Goal: Transaction & Acquisition: Purchase product/service

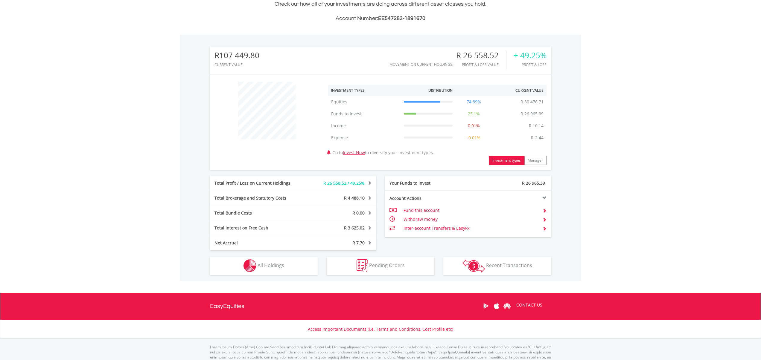
scroll to position [169, 0]
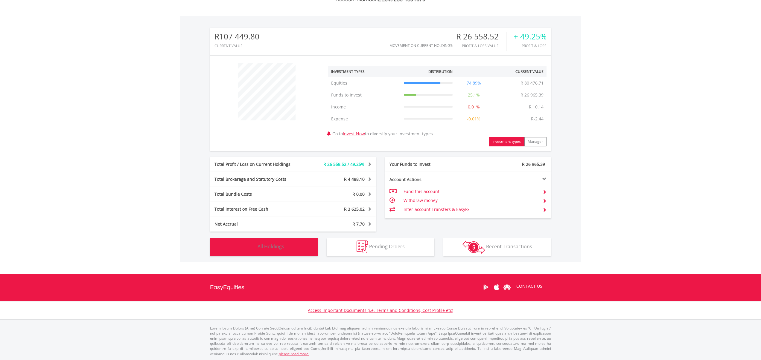
click at [297, 249] on button "Holdings All Holdings" at bounding box center [264, 247] width 108 height 18
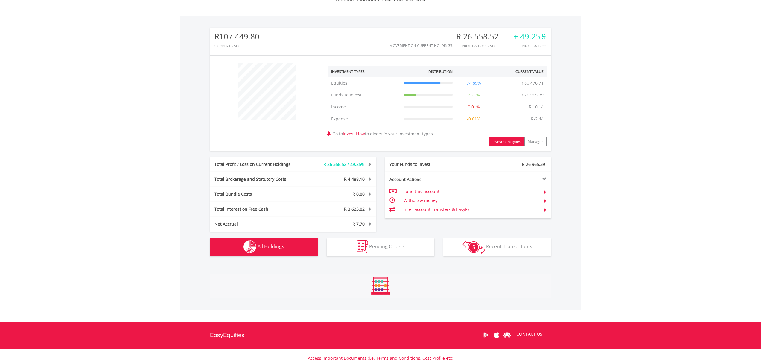
scroll to position [348, 0]
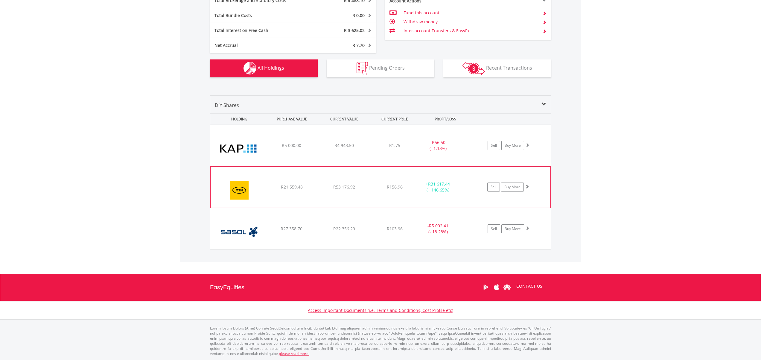
click at [235, 188] on img at bounding box center [238, 190] width 51 height 32
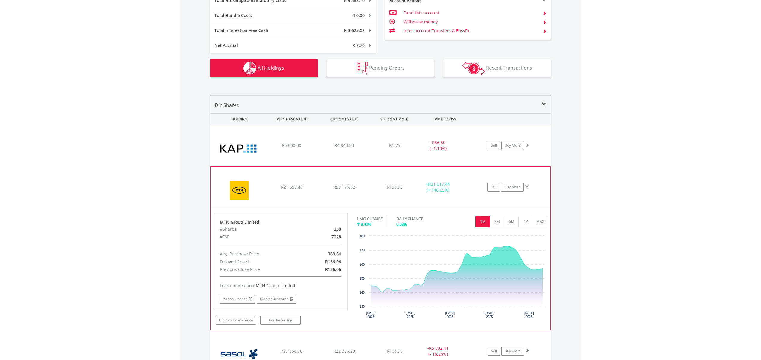
click at [305, 166] on div "﻿ MTN Group Limited R21 559.48 R53 176.92 R156.96 + R31 617.44 (+ 146.65%) Sell…" at bounding box center [380, 145] width 340 height 41
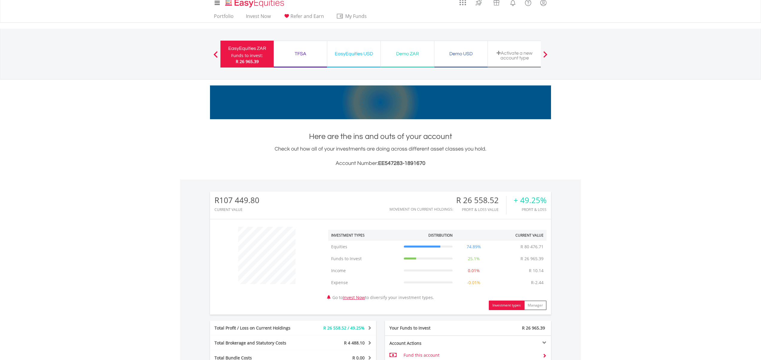
scroll to position [0, 0]
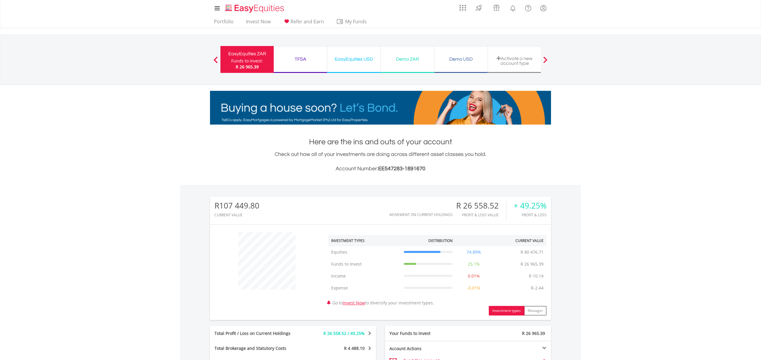
click at [352, 60] on div "EasyEquities USD" at bounding box center [354, 59] width 46 height 8
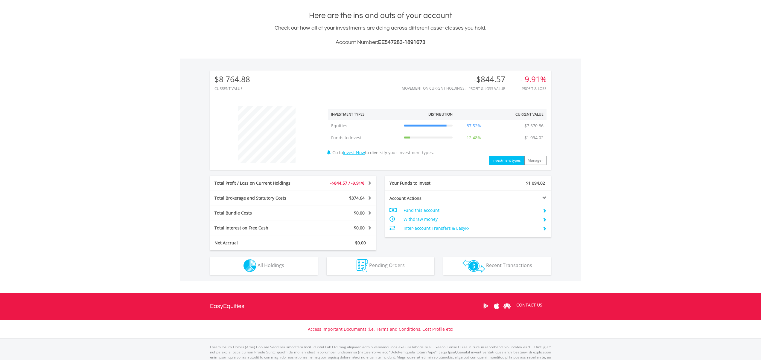
scroll to position [145, 0]
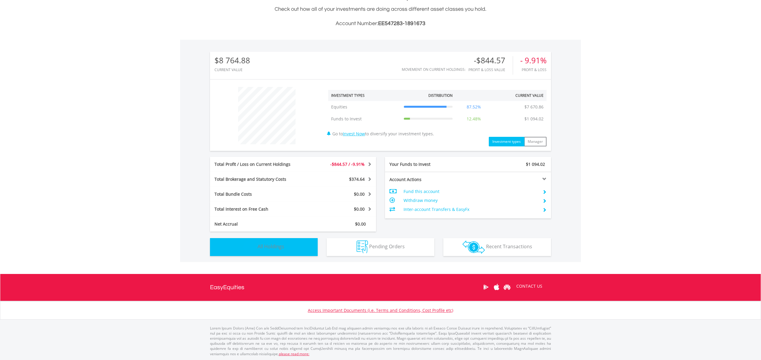
click at [292, 252] on button "Holdings All Holdings" at bounding box center [264, 247] width 108 height 18
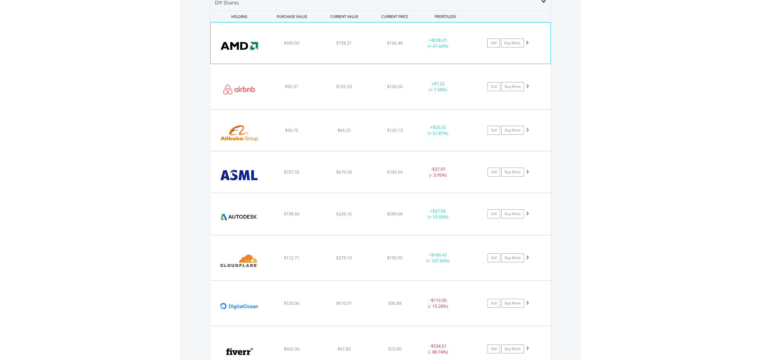
scroll to position [427, 0]
click at [241, 45] on img at bounding box center [238, 46] width 51 height 32
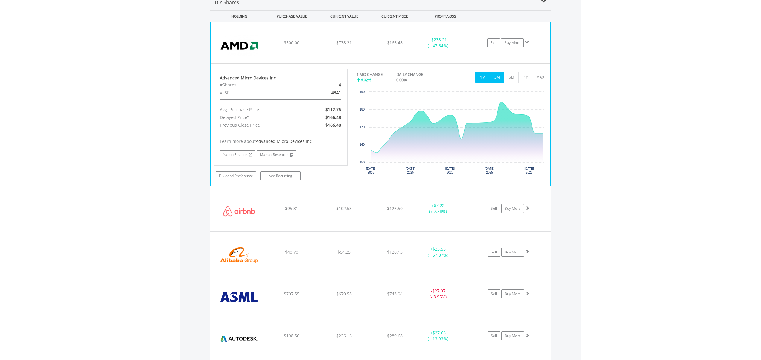
click at [498, 77] on button "3M" at bounding box center [496, 77] width 15 height 11
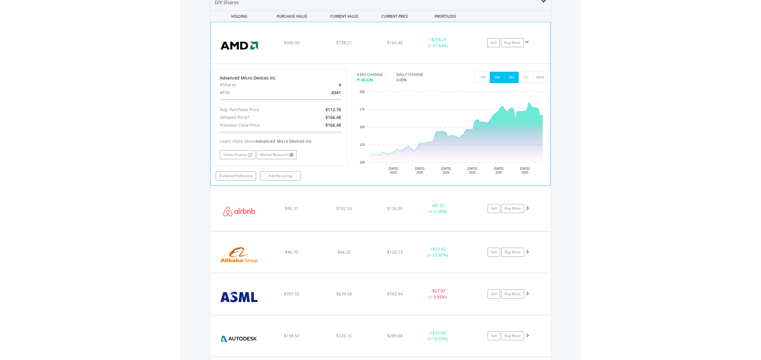
click at [512, 77] on button "6M" at bounding box center [511, 77] width 15 height 11
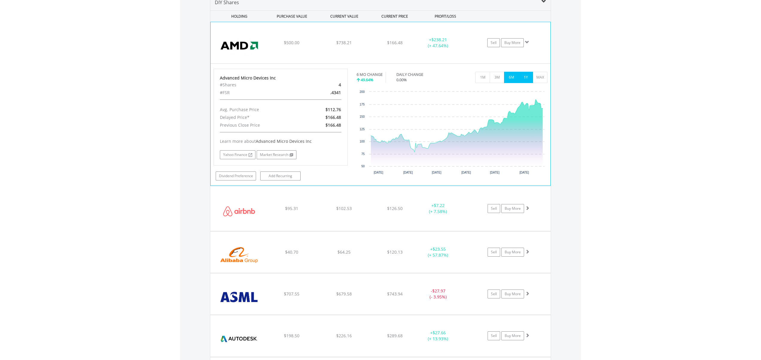
click at [525, 75] on button "1Y" at bounding box center [525, 77] width 15 height 11
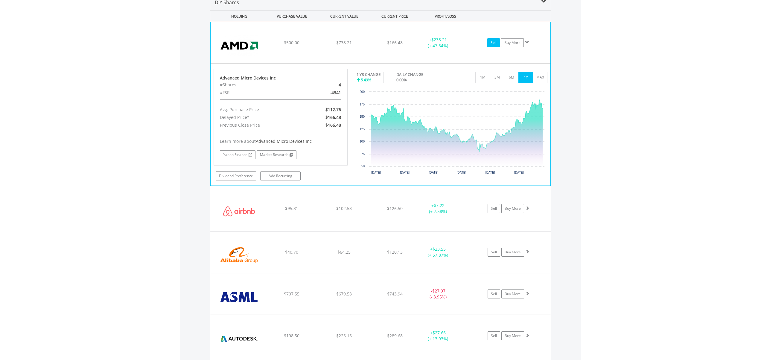
click at [492, 42] on link "Sell" at bounding box center [493, 42] width 13 height 9
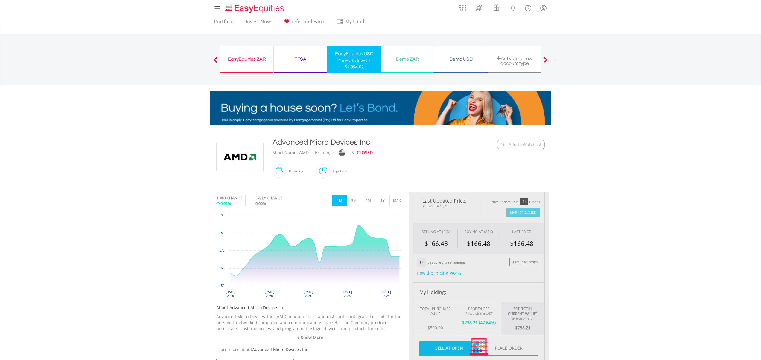
type input "******"
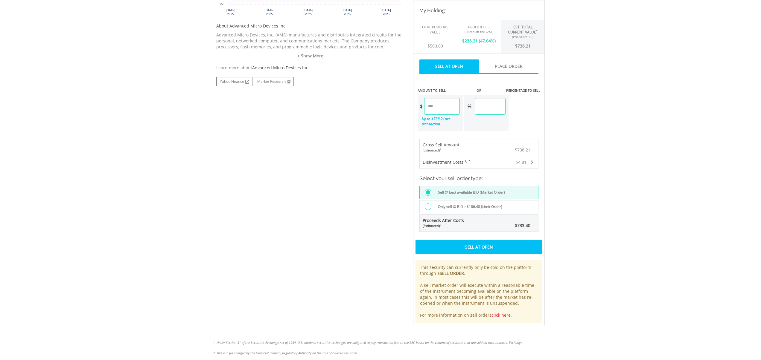
scroll to position [284, 0]
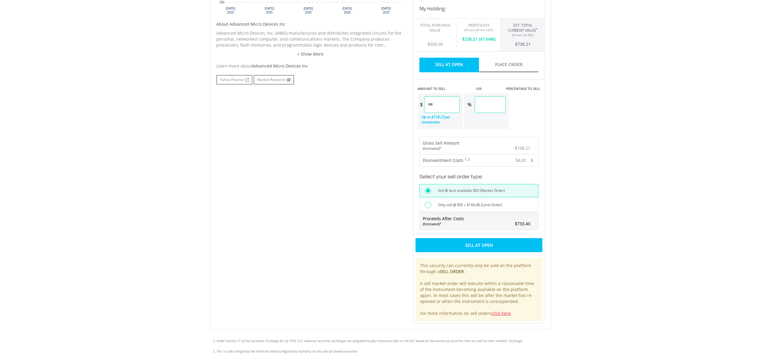
click at [445, 106] on input "******" at bounding box center [442, 104] width 36 height 17
type input "*"
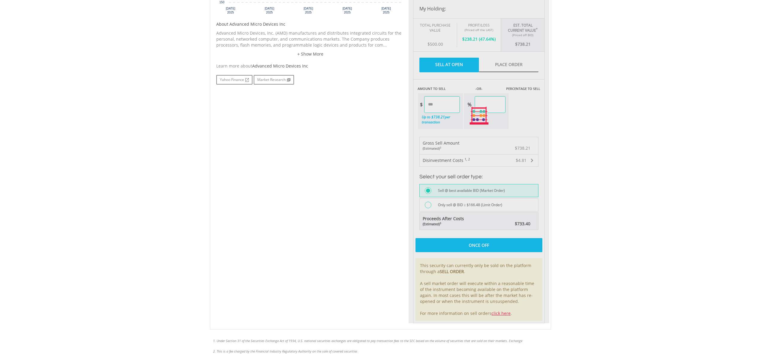
type input "******"
type input "*****"
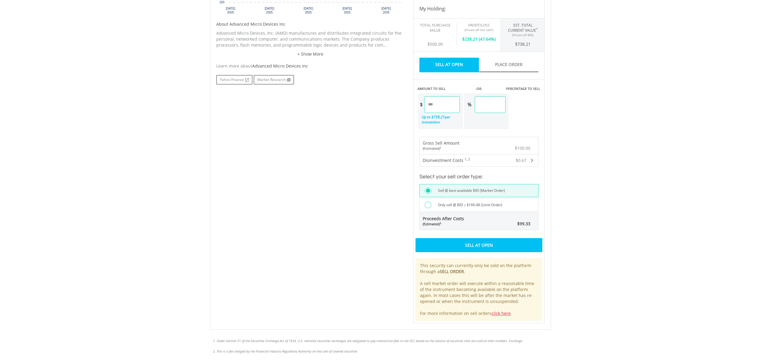
click at [744, 137] on body "My Investments Invest Now New Listings Sell My Recurring Investments Pending Or…" at bounding box center [380, 98] width 761 height 764
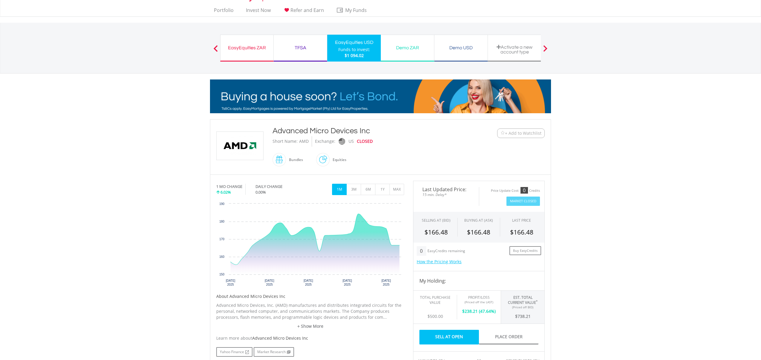
scroll to position [0, 0]
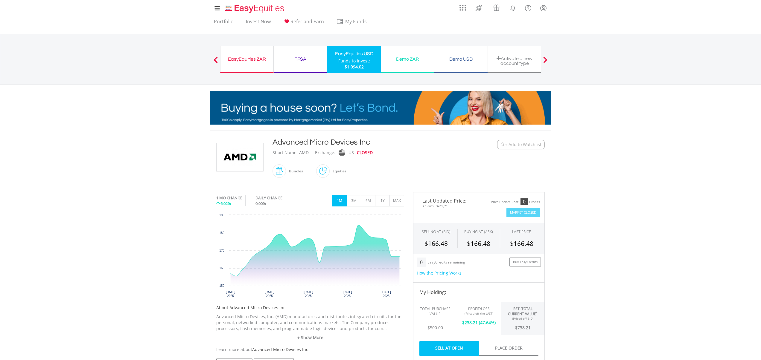
click at [341, 62] on div "Funds to invest:" at bounding box center [354, 61] width 32 height 6
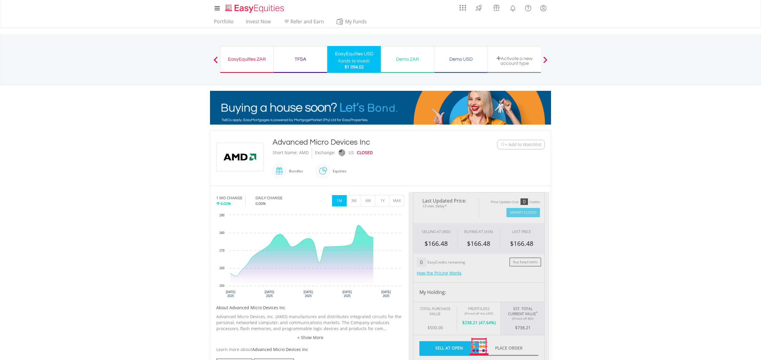
type input "******"
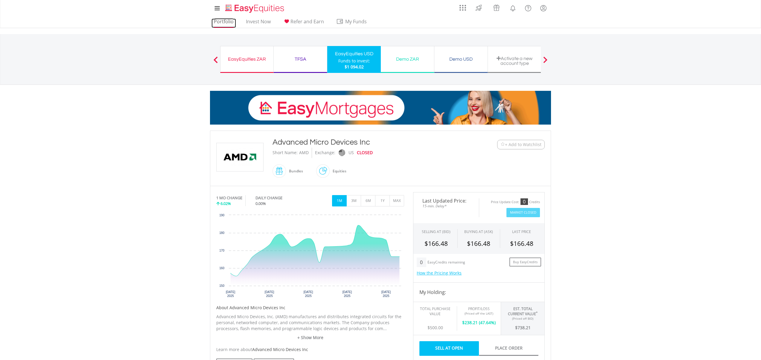
click at [223, 19] on link "Portfolio" at bounding box center [223, 23] width 25 height 9
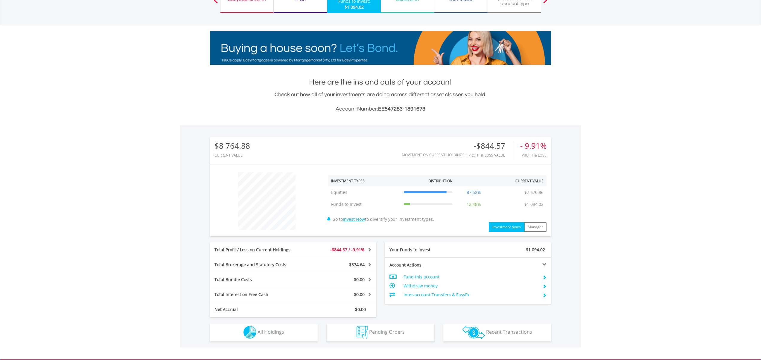
scroll to position [59, 0]
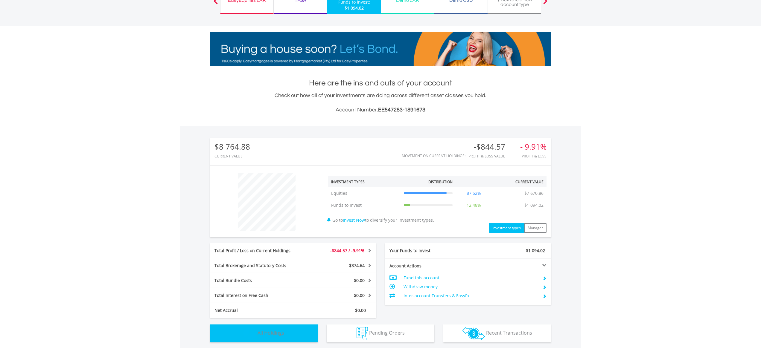
click at [269, 334] on span "All Holdings" at bounding box center [270, 333] width 27 height 7
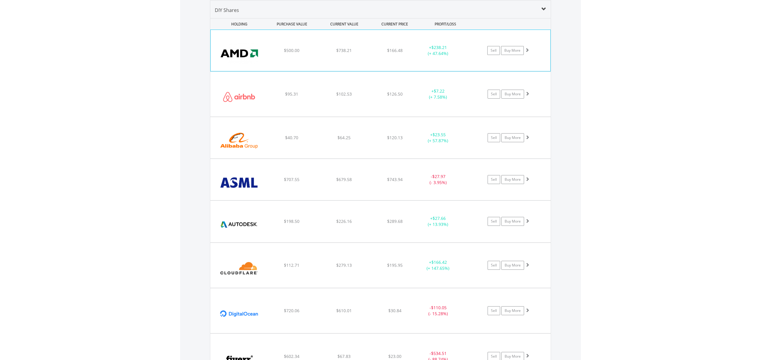
click at [237, 57] on img at bounding box center [238, 53] width 51 height 32
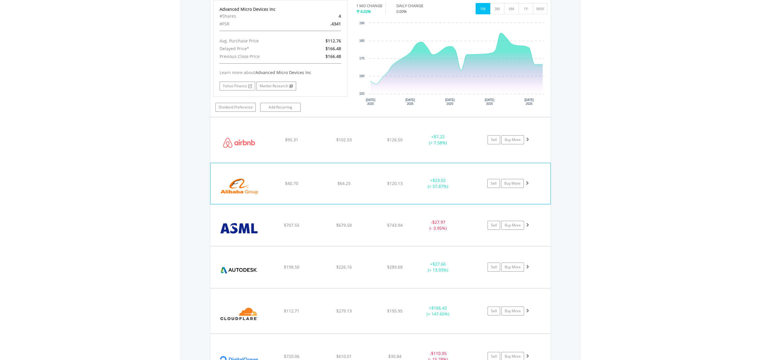
scroll to position [498, 0]
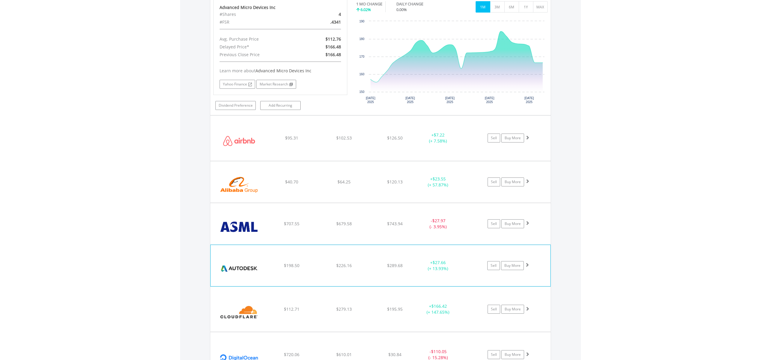
click at [231, 271] on img at bounding box center [238, 269] width 51 height 32
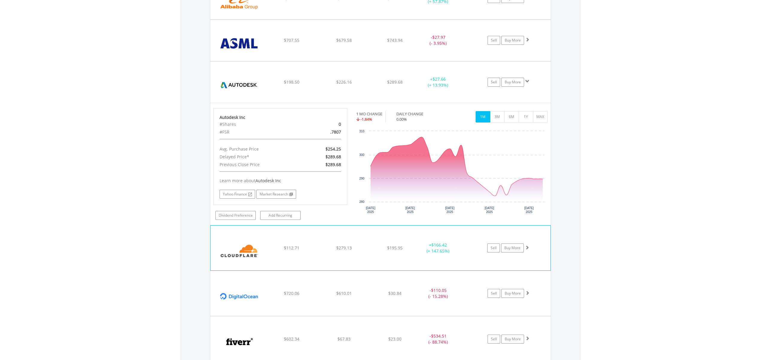
scroll to position [681, 0]
click at [233, 257] on img at bounding box center [238, 252] width 51 height 36
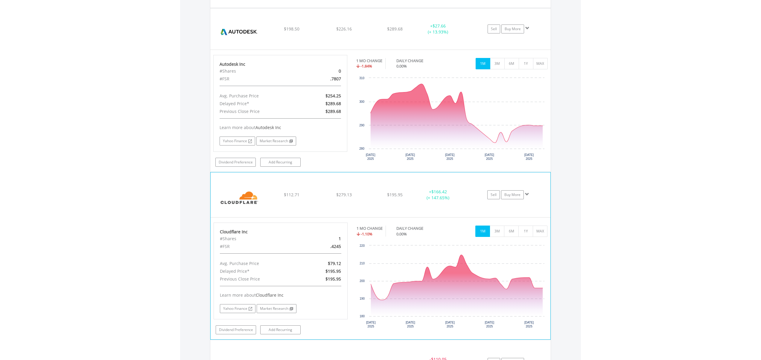
scroll to position [736, 0]
click at [496, 230] on button "3M" at bounding box center [496, 230] width 15 height 11
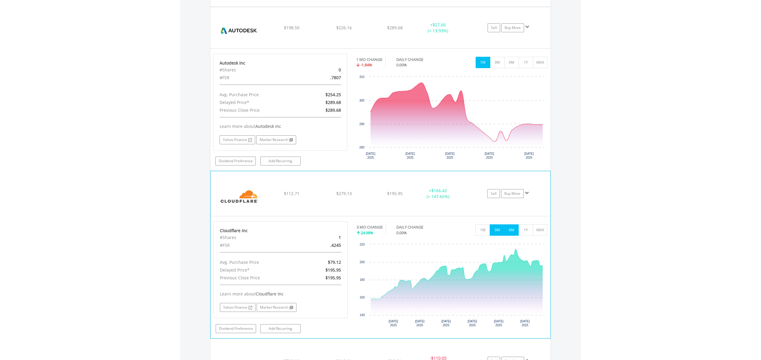
click at [508, 229] on button "6M" at bounding box center [511, 230] width 15 height 11
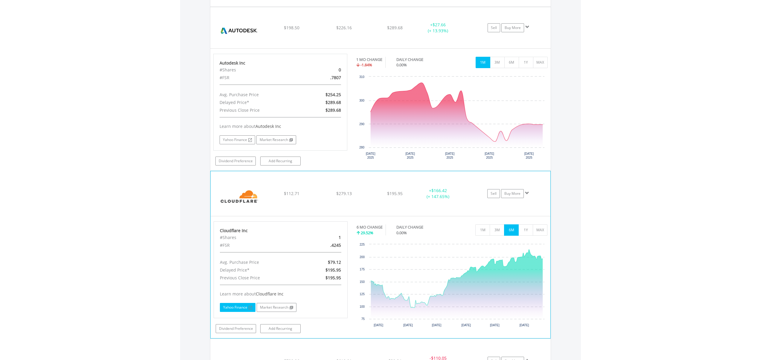
click at [232, 306] on link "Yahoo Finance" at bounding box center [238, 307] width 36 height 9
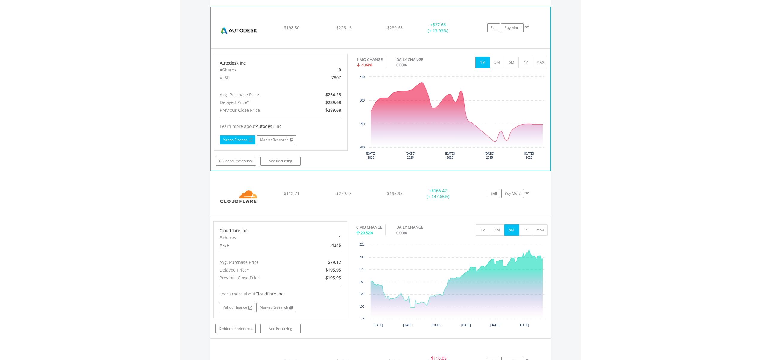
scroll to position [735, 0]
click at [243, 137] on link "Yahoo Finance" at bounding box center [238, 140] width 36 height 9
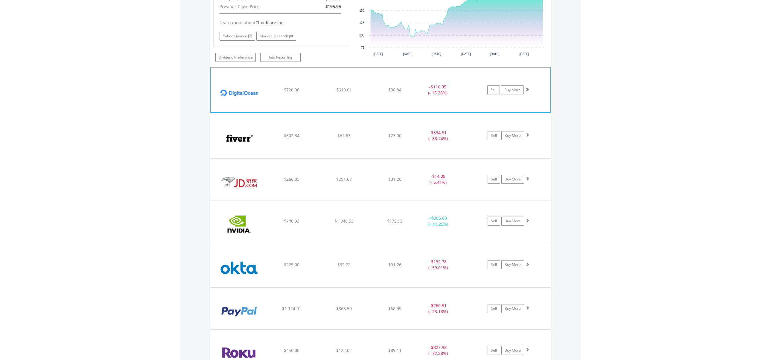
click at [246, 99] on img at bounding box center [238, 93] width 51 height 36
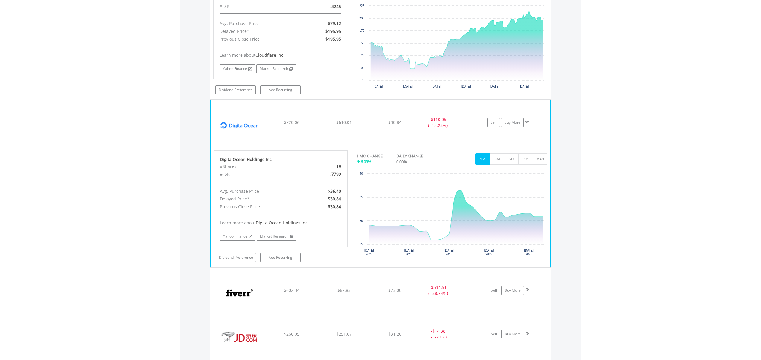
scroll to position [975, 0]
click at [512, 160] on button "6M" at bounding box center [511, 158] width 15 height 11
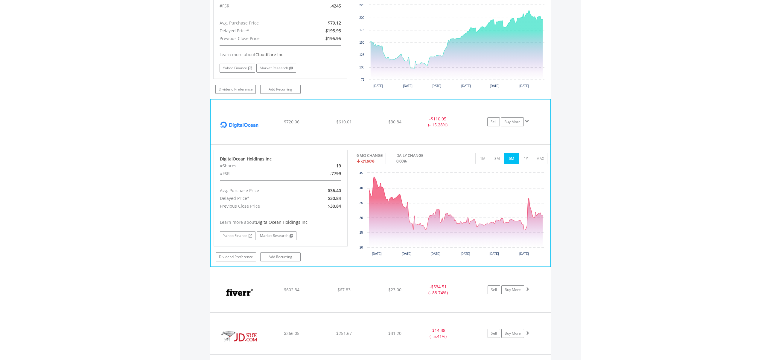
click at [512, 160] on button "6M" at bounding box center [511, 158] width 15 height 11
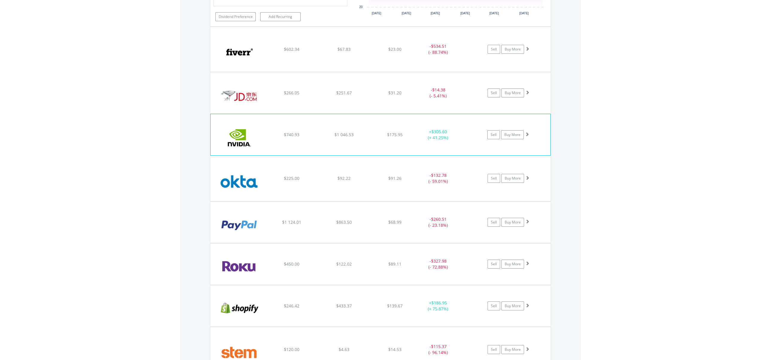
scroll to position [1218, 0]
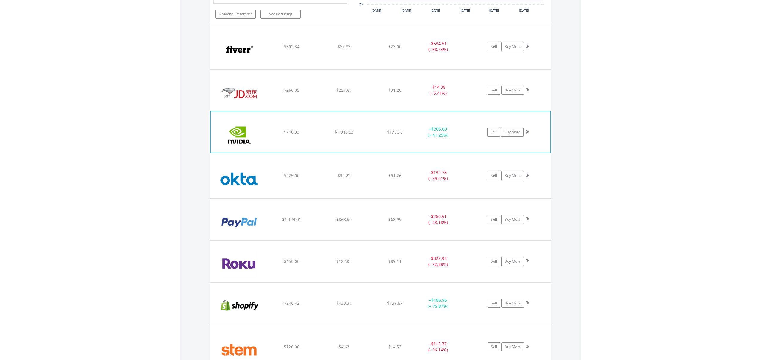
click at [247, 133] on img at bounding box center [238, 135] width 51 height 32
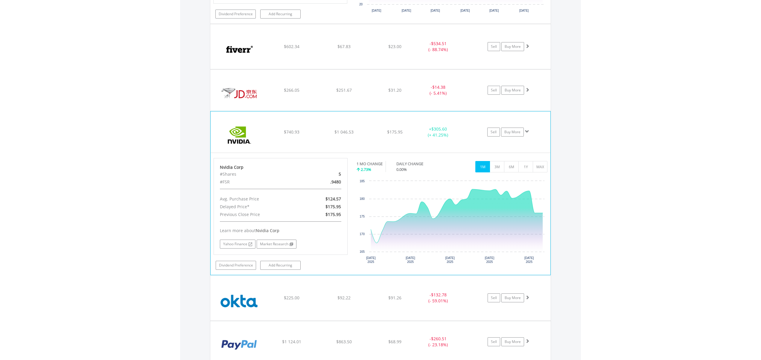
click at [247, 133] on img at bounding box center [238, 135] width 51 height 32
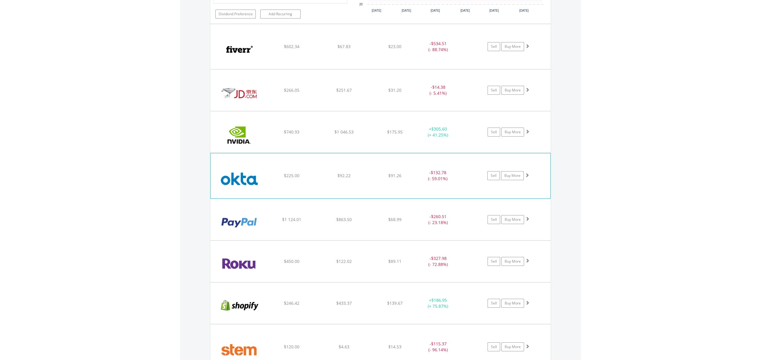
click at [246, 185] on img at bounding box center [238, 179] width 51 height 36
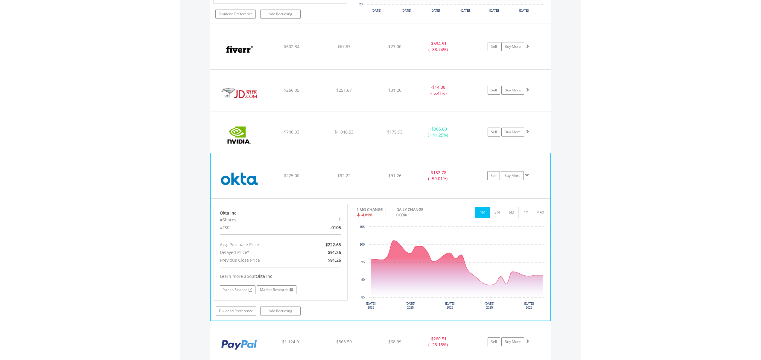
click at [246, 185] on img at bounding box center [238, 179] width 51 height 36
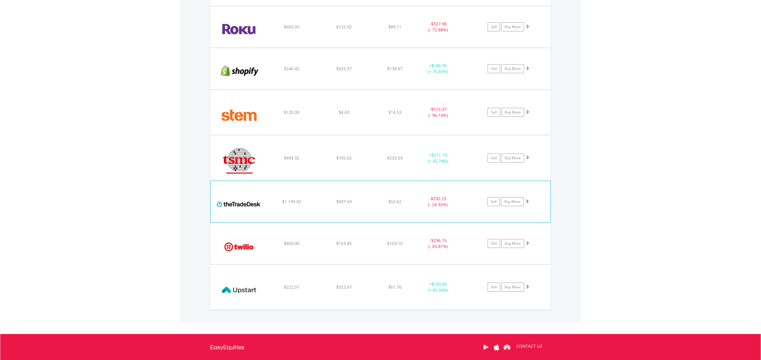
scroll to position [1457, 0]
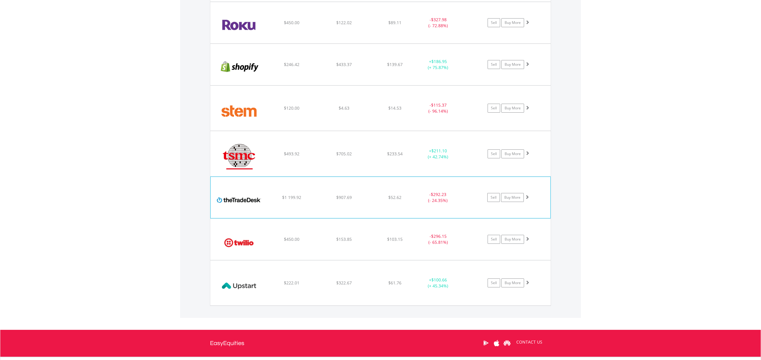
click at [253, 200] on img at bounding box center [238, 200] width 51 height 32
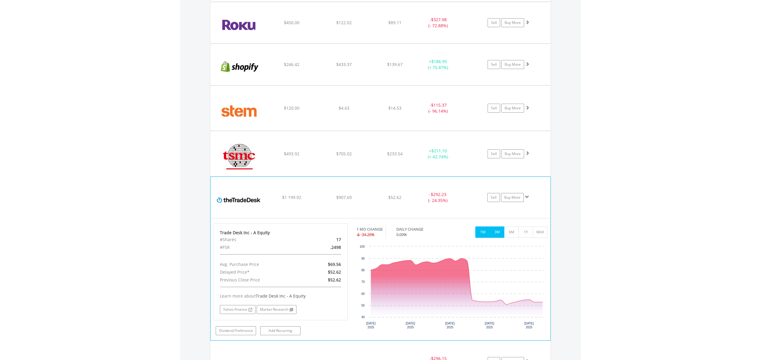
click at [502, 231] on button "3M" at bounding box center [496, 232] width 15 height 11
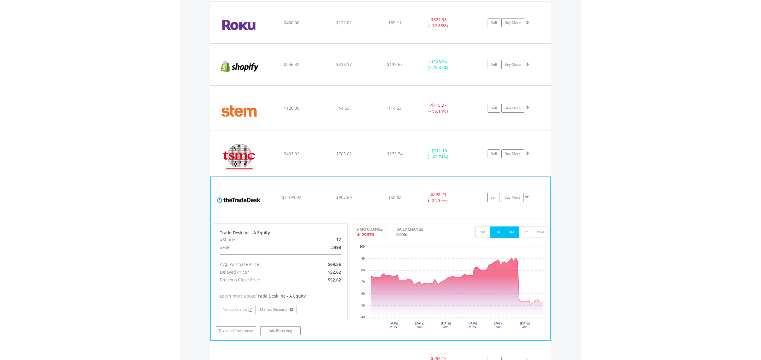
click at [508, 231] on button "6M" at bounding box center [511, 232] width 15 height 11
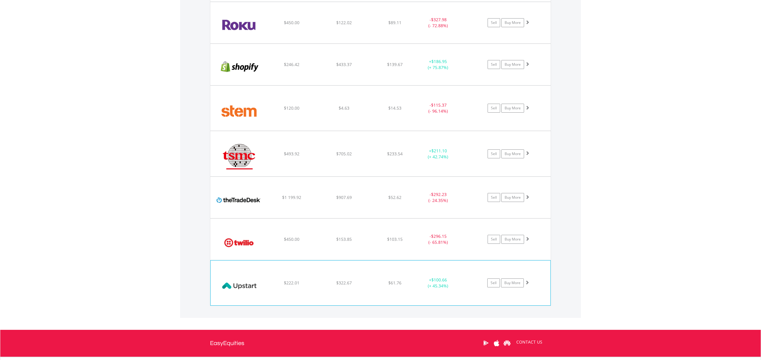
click at [259, 287] on img at bounding box center [238, 286] width 51 height 36
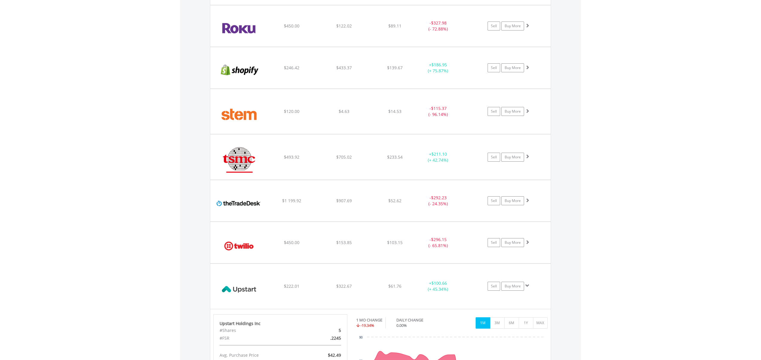
scroll to position [1454, 0]
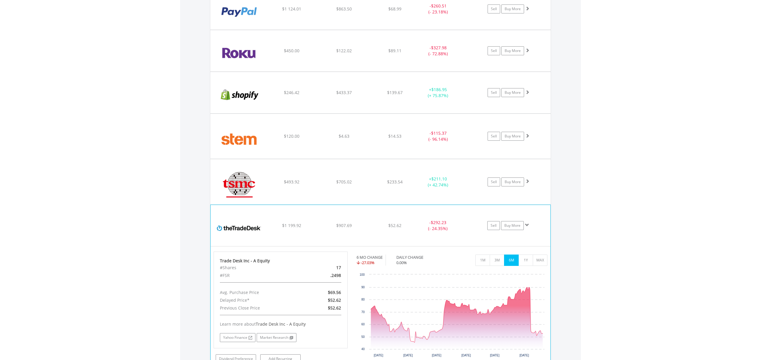
scroll to position [1424, 0]
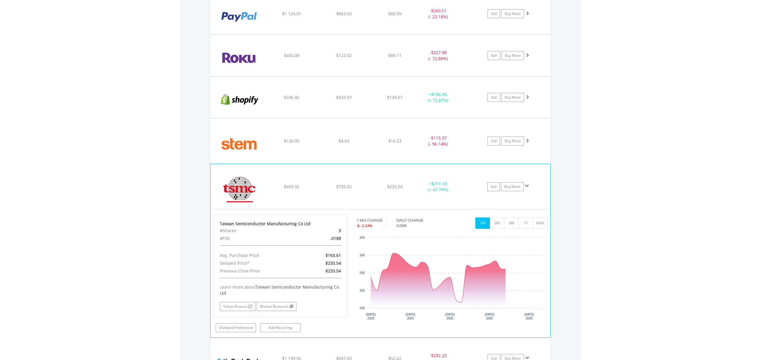
click at [289, 239] on div "#FSR" at bounding box center [258, 239] width 87 height 8
drag, startPoint x: 473, startPoint y: 156, endPoint x: 473, endPoint y: 162, distance: 6.0
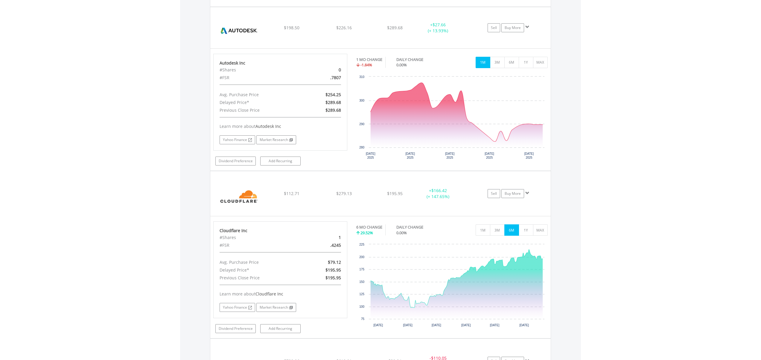
scroll to position [734, 0]
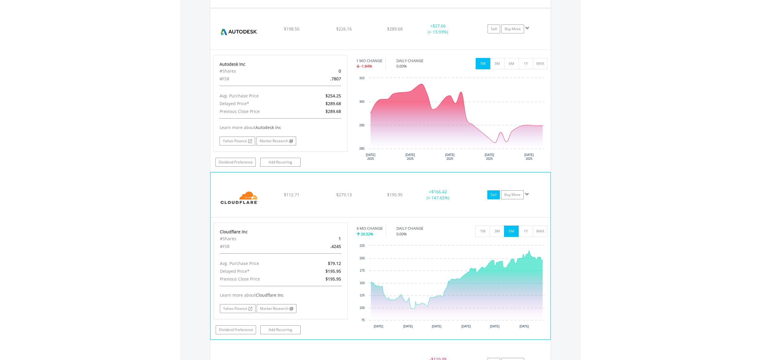
click at [495, 194] on link "Sell" at bounding box center [493, 194] width 13 height 9
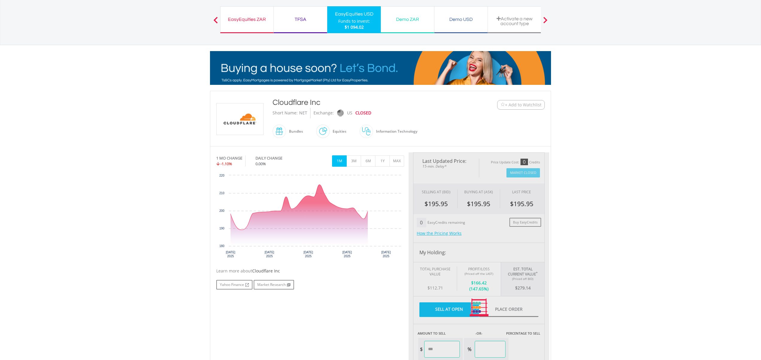
type input "******"
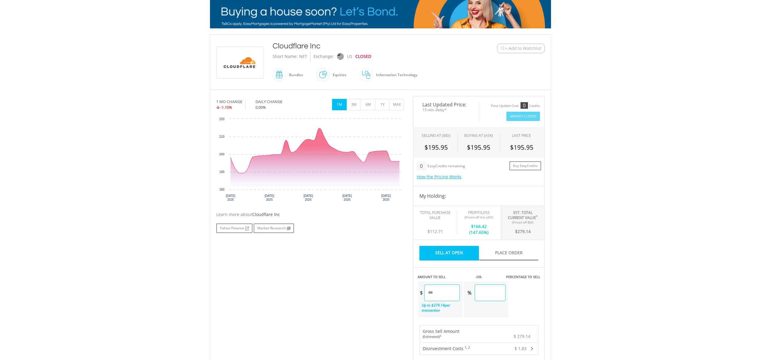
scroll to position [103, 0]
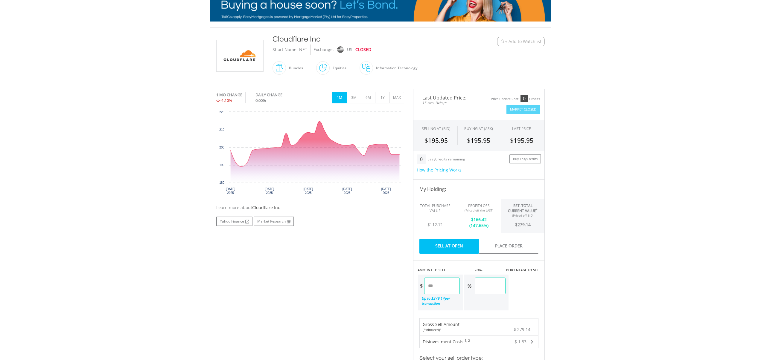
click at [449, 289] on input "******" at bounding box center [442, 286] width 36 height 17
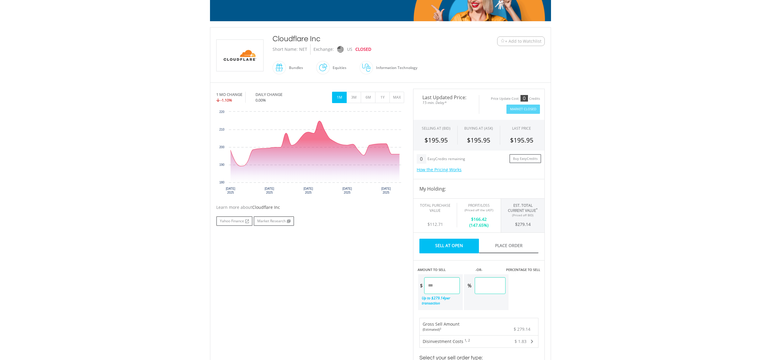
click at [446, 285] on input "******" at bounding box center [442, 285] width 36 height 17
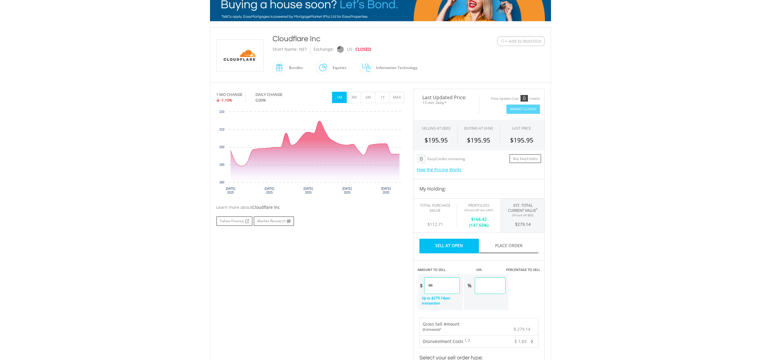
type input "*"
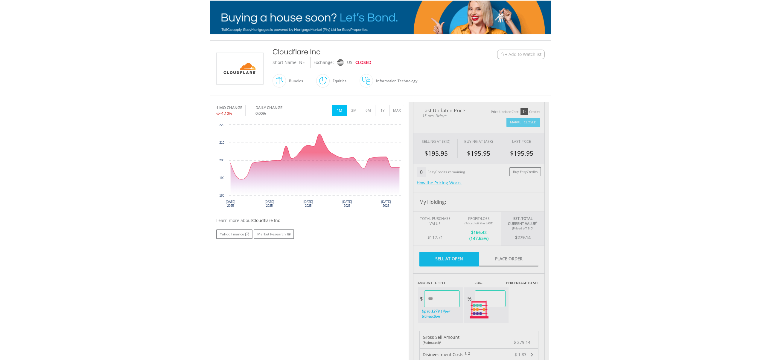
type input "******"
type input "*****"
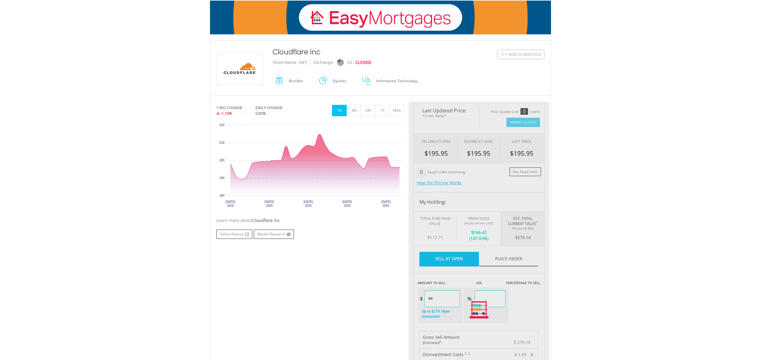
scroll to position [91, 0]
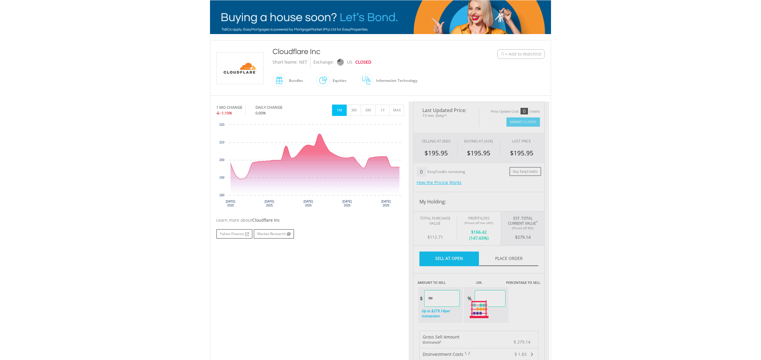
click at [495, 327] on div at bounding box center [478, 310] width 141 height 416
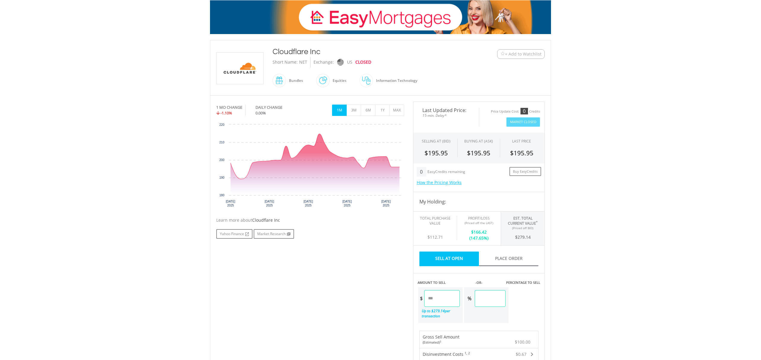
click at [432, 298] on input "******" at bounding box center [442, 298] width 36 height 17
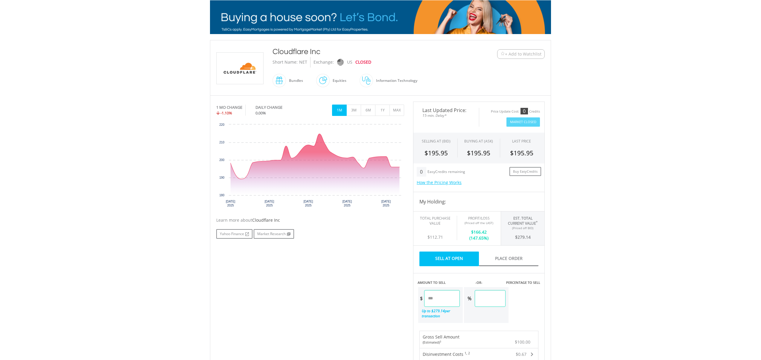
type input "*****"
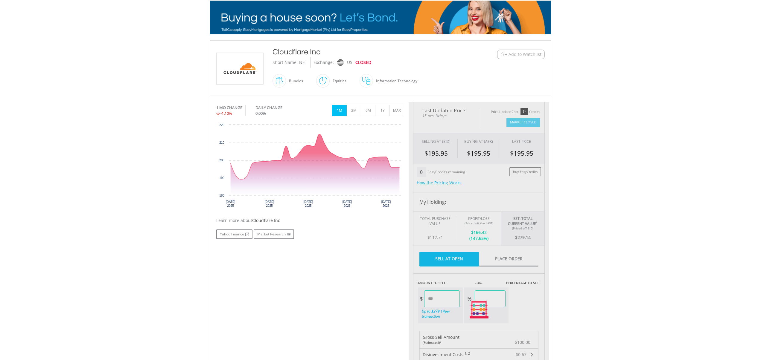
type input "****"
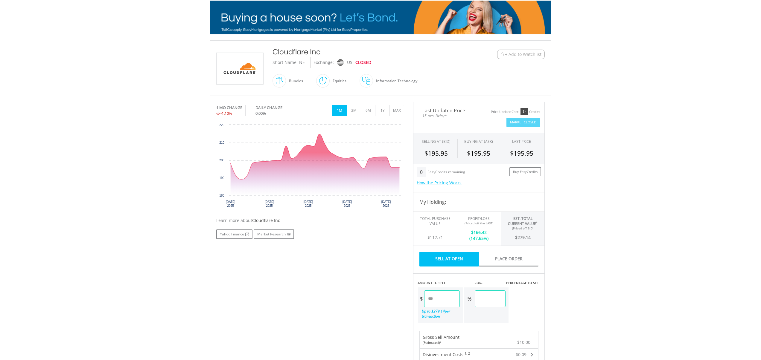
click at [430, 299] on input "*****" at bounding box center [442, 299] width 36 height 17
type input "*****"
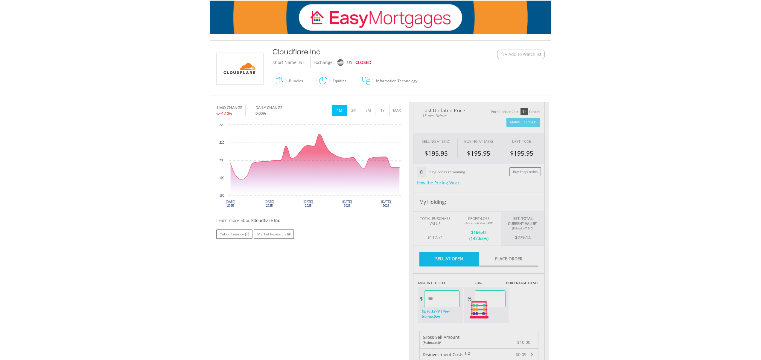
click at [553, 316] on div "﻿ Cloudflare Inc Cloudflare Inc Short Name: NET Exchange: US CLOSED" at bounding box center [380, 305] width 350 height 531
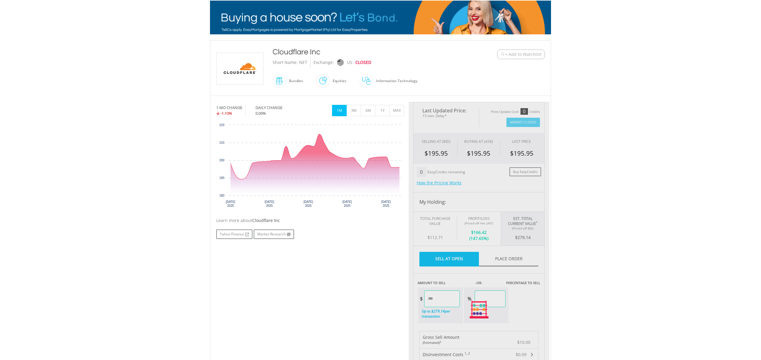
type input "*****"
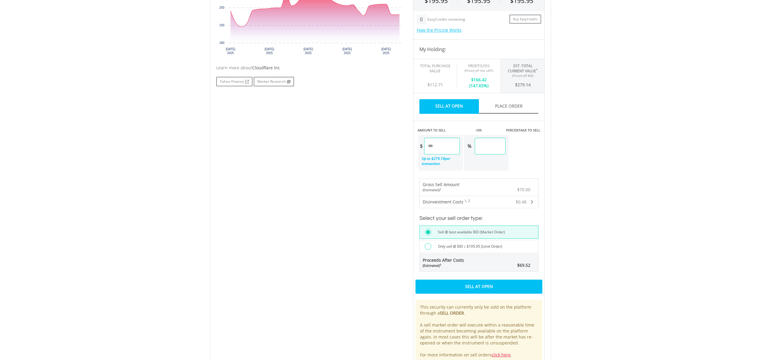
scroll to position [245, 0]
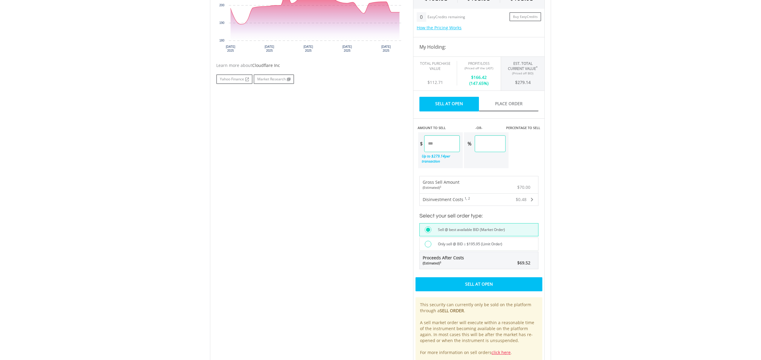
click at [478, 283] on div "Sell At Open" at bounding box center [478, 284] width 127 height 14
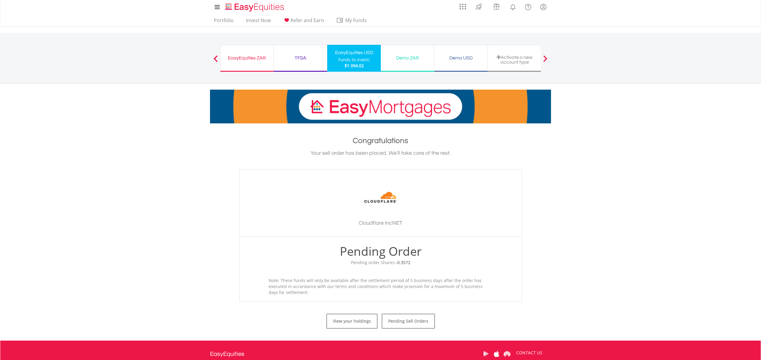
scroll to position [2, 0]
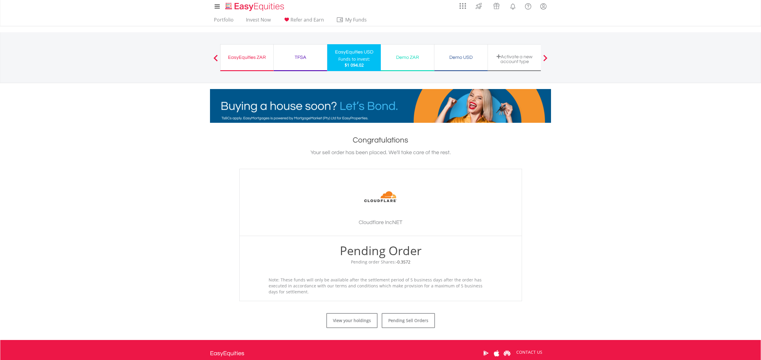
click at [367, 59] on div "Funds to invest:" at bounding box center [354, 59] width 32 height 6
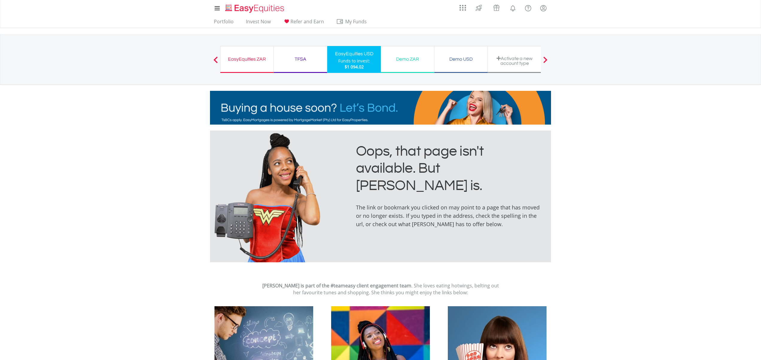
click at [366, 52] on div "EasyEquities USD" at bounding box center [354, 54] width 46 height 8
click at [345, 57] on div "EasyEquities USD" at bounding box center [354, 54] width 46 height 8
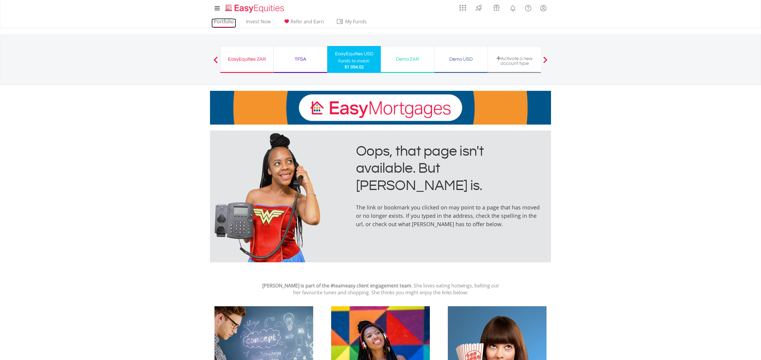
click at [226, 22] on link "Portfolio" at bounding box center [223, 23] width 25 height 9
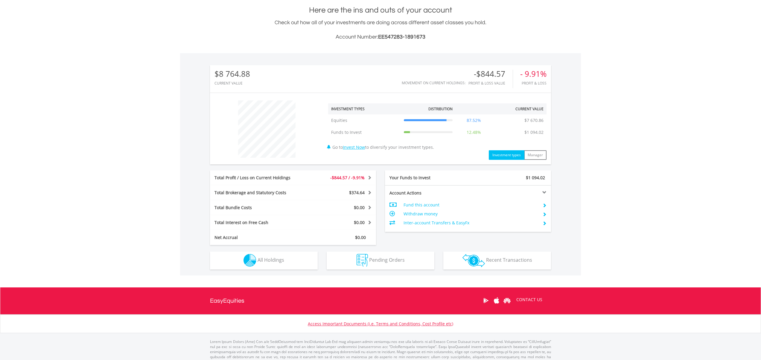
scroll to position [134, 0]
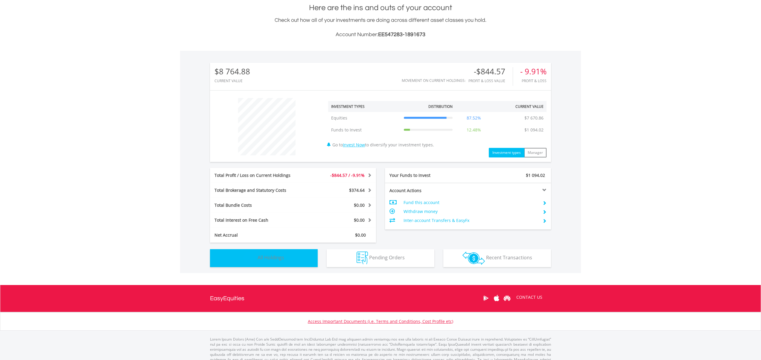
click at [287, 260] on button "Holdings All Holdings" at bounding box center [264, 258] width 108 height 18
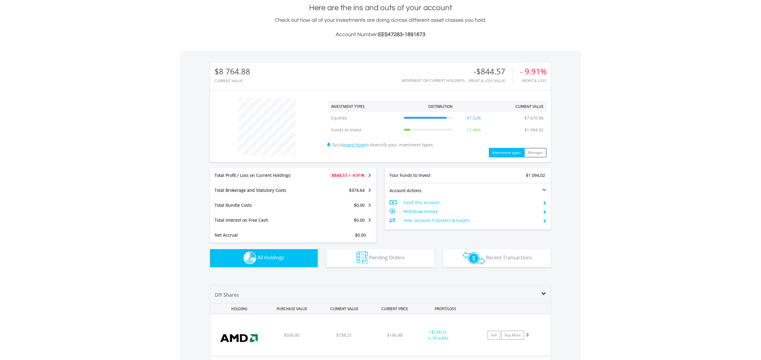
scroll to position [419, 0]
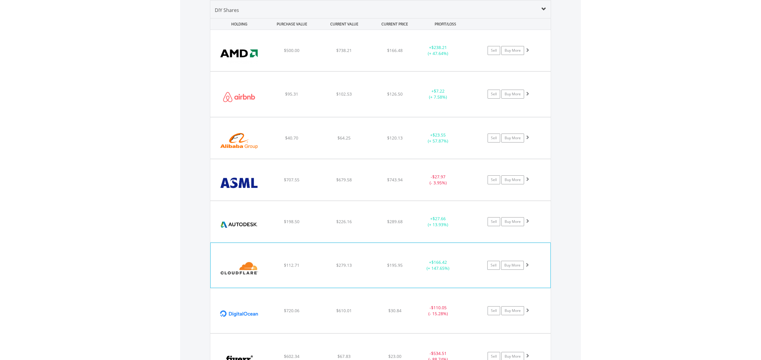
click at [274, 71] on div "﻿ Cloudflare Inc $112.71 $279.13 $195.95 + $166.42 (+ 147.65%) Sell Buy More" at bounding box center [380, 50] width 340 height 41
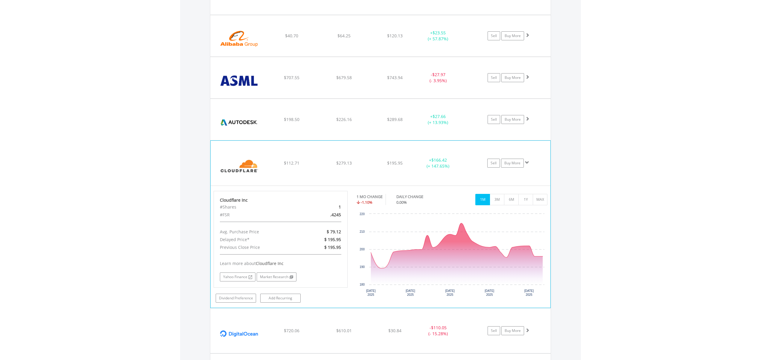
scroll to position [526, 0]
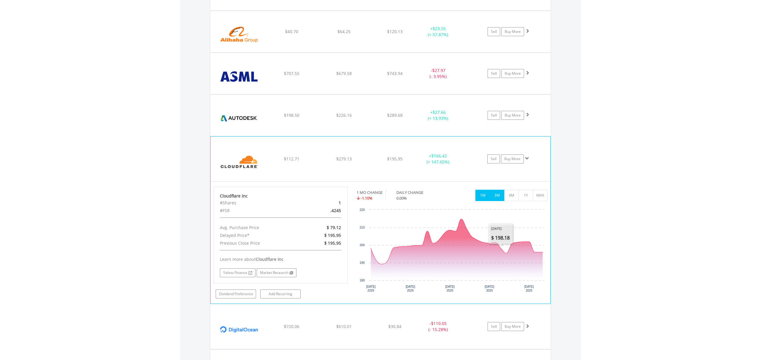
click at [495, 197] on button "3M" at bounding box center [496, 195] width 15 height 11
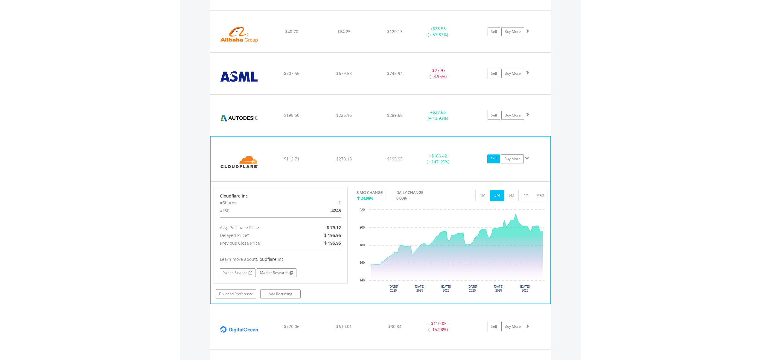
click at [488, 156] on link "Sell" at bounding box center [493, 159] width 13 height 9
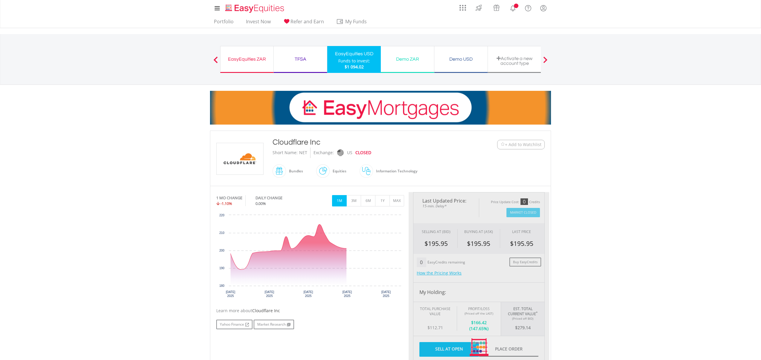
type input "******"
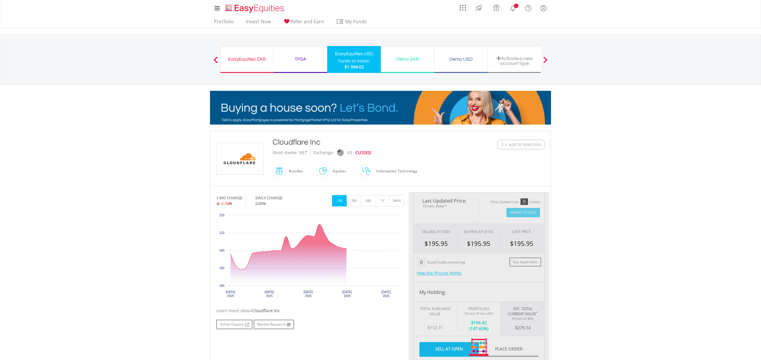
type input "******"
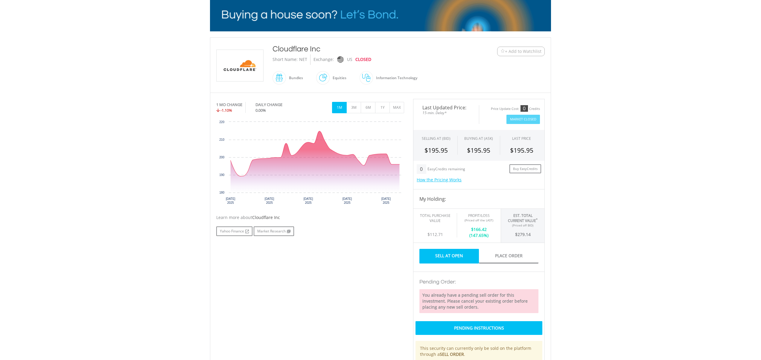
scroll to position [96, 0]
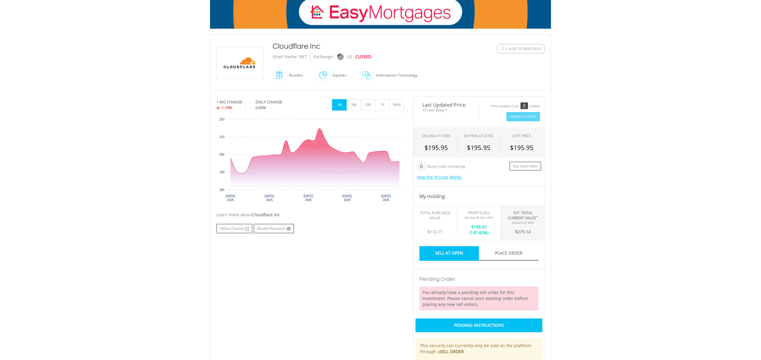
click at [443, 231] on div "$112.71" at bounding box center [435, 230] width 34 height 10
drag, startPoint x: 443, startPoint y: 231, endPoint x: 444, endPoint y: 234, distance: 3.3
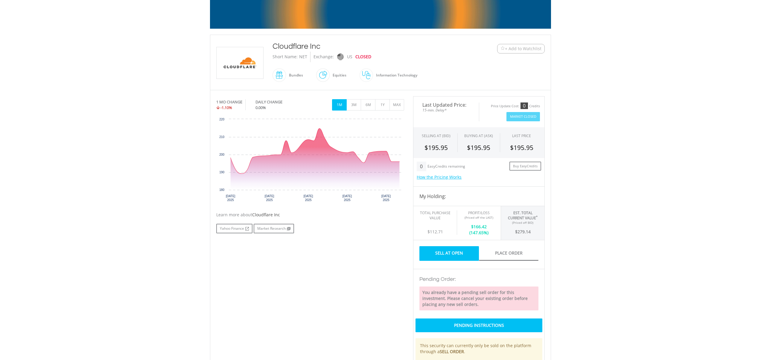
click at [444, 232] on div "$112.71" at bounding box center [435, 230] width 34 height 10
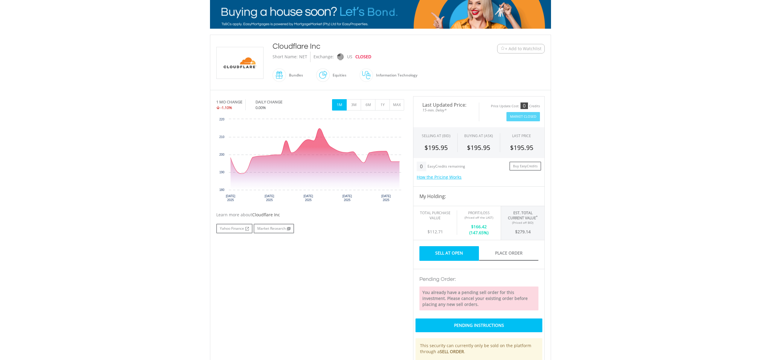
click at [444, 234] on div "$112.71" at bounding box center [435, 230] width 34 height 10
click at [437, 233] on span "$112.71" at bounding box center [435, 232] width 16 height 6
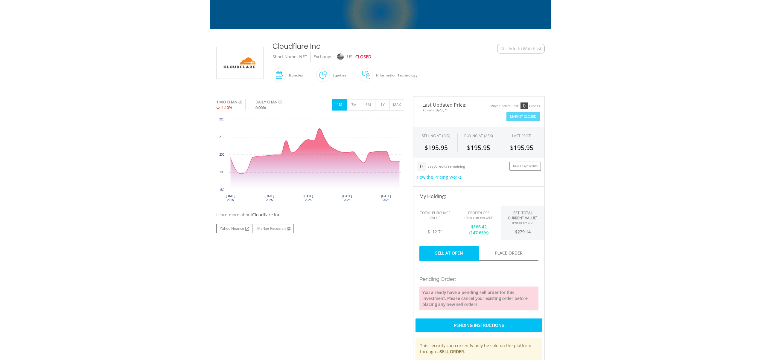
click at [430, 233] on span "$112.71" at bounding box center [435, 232] width 16 height 6
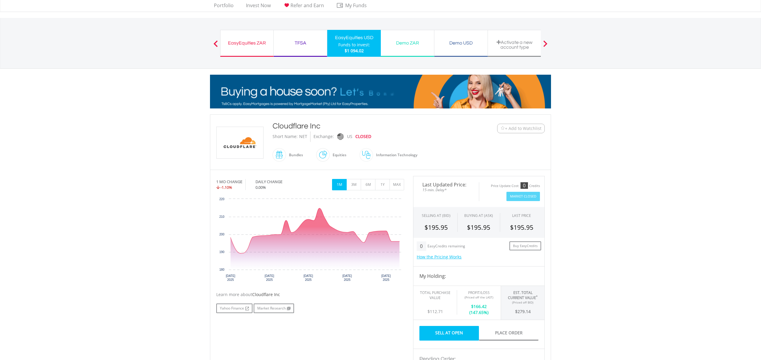
scroll to position [15, 0]
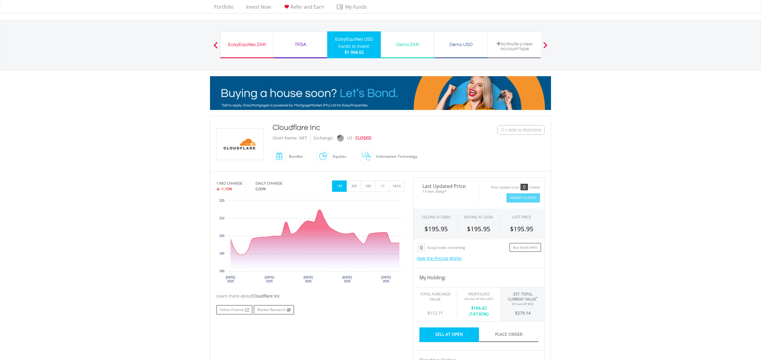
click at [356, 40] on div "EasyEquities USD" at bounding box center [354, 39] width 46 height 8
drag, startPoint x: 347, startPoint y: 41, endPoint x: 353, endPoint y: 59, distance: 19.6
click at [347, 41] on div "EasyEquities USD" at bounding box center [354, 39] width 46 height 8
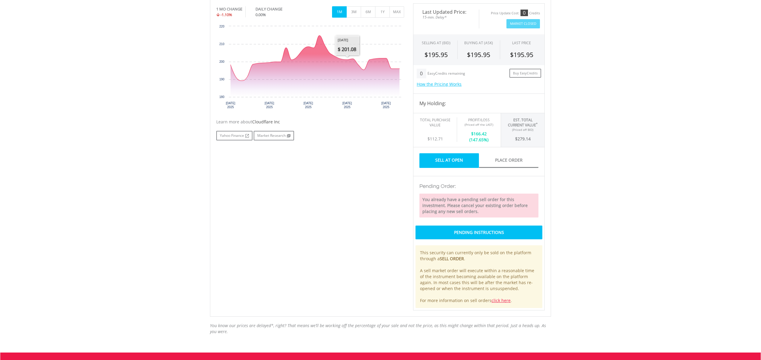
scroll to position [267, 0]
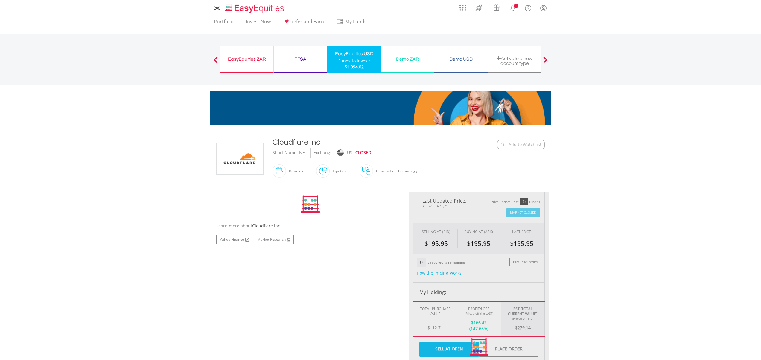
scroll to position [35, 0]
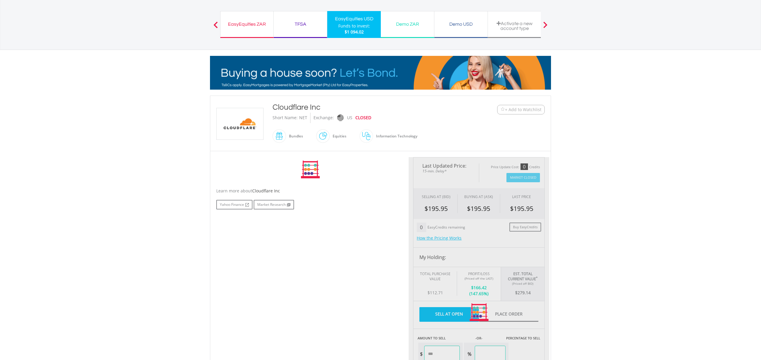
type input "******"
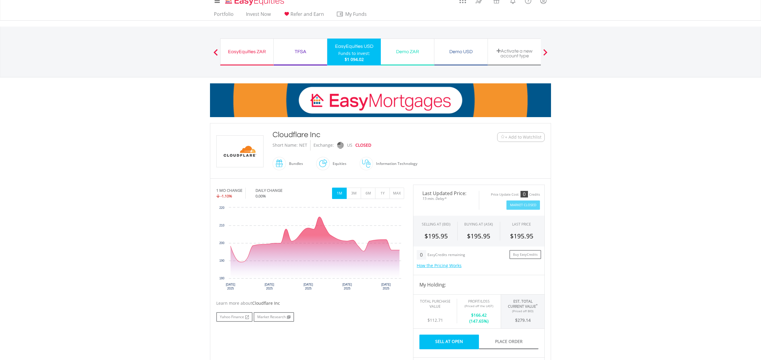
scroll to position [0, 0]
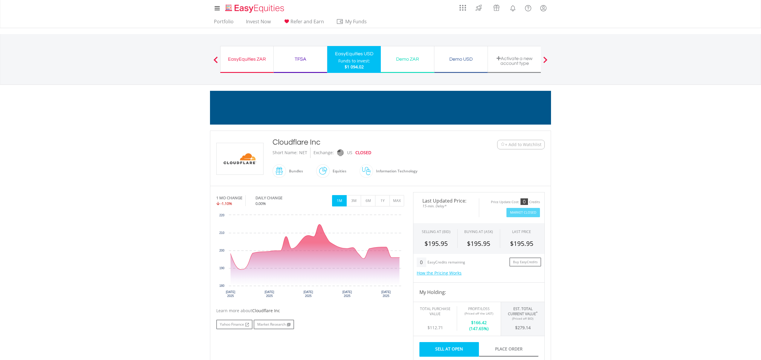
click at [350, 55] on div "EasyEquities USD" at bounding box center [354, 54] width 46 height 8
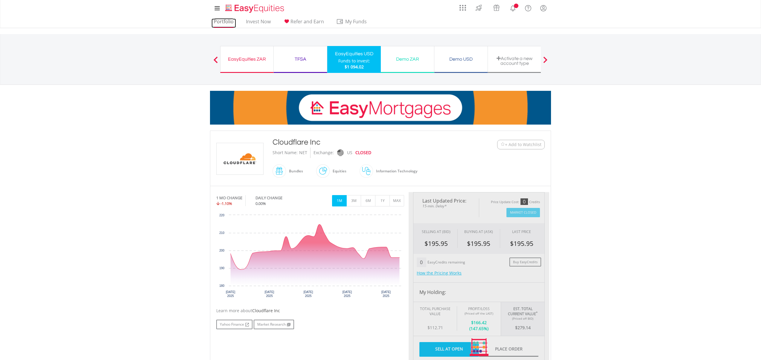
click at [224, 19] on link "Portfolio" at bounding box center [223, 23] width 25 height 9
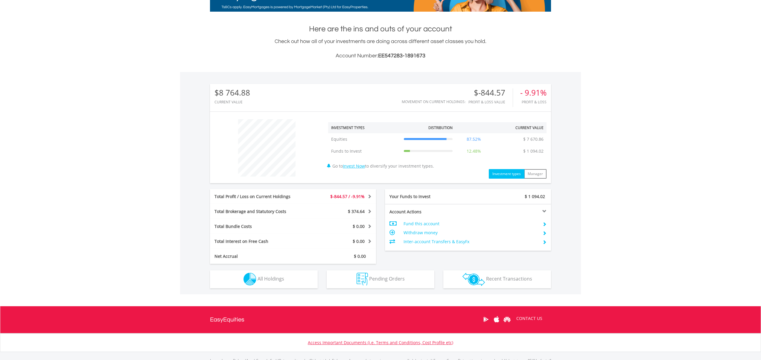
scroll to position [125, 0]
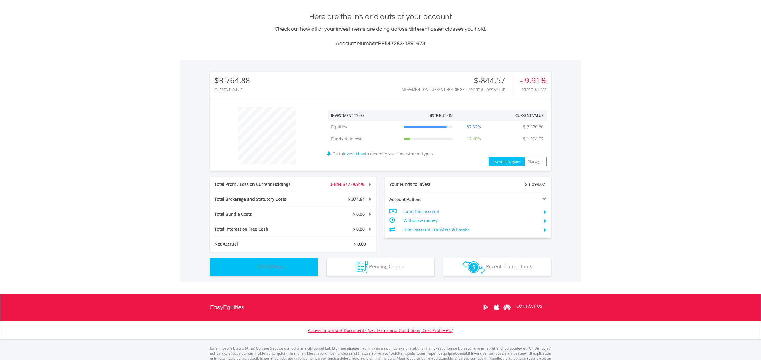
click at [284, 267] on button "Holdings All Holdings" at bounding box center [264, 267] width 108 height 18
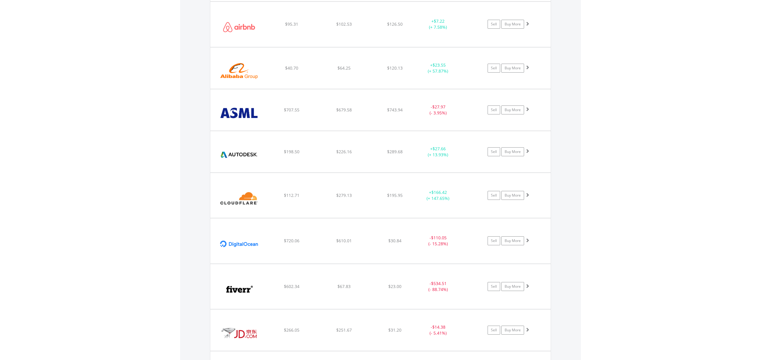
scroll to position [490, 0]
click at [247, 245] on img at bounding box center [238, 243] width 51 height 36
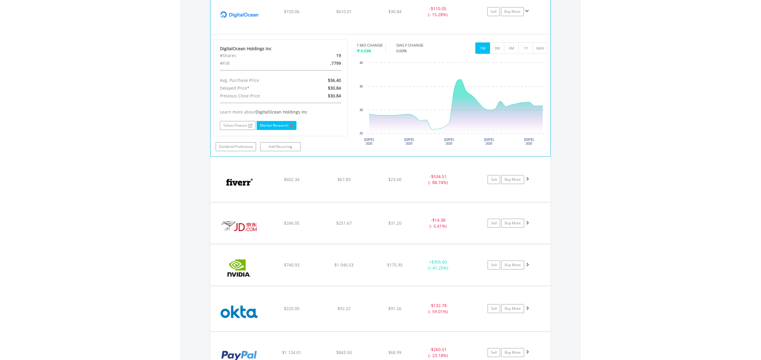
scroll to position [721, 0]
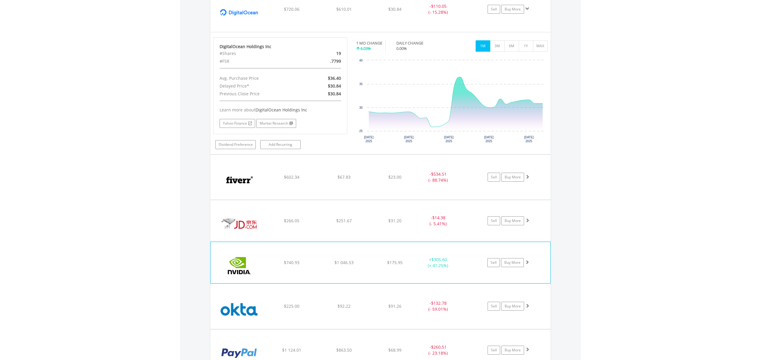
click at [245, 266] on img at bounding box center [238, 266] width 51 height 32
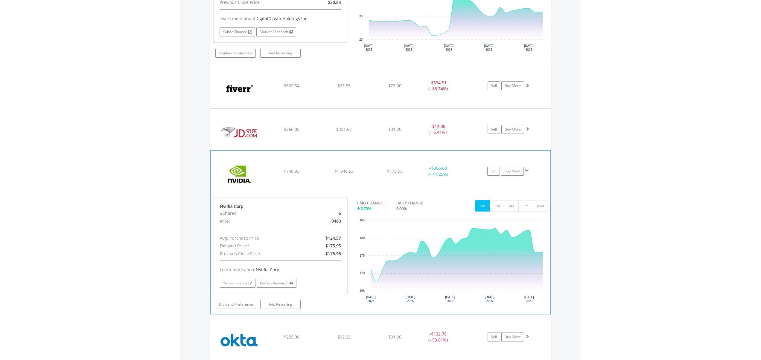
scroll to position [813, 0]
click at [495, 168] on link "Sell" at bounding box center [493, 170] width 13 height 9
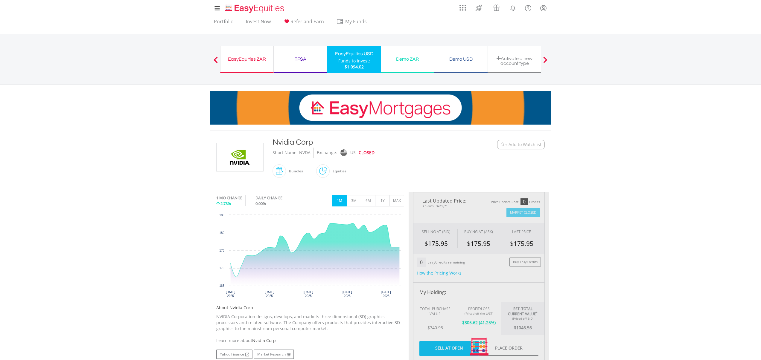
type input "*******"
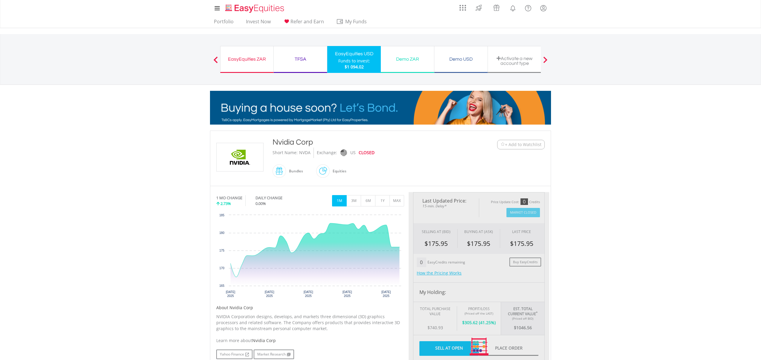
type input "******"
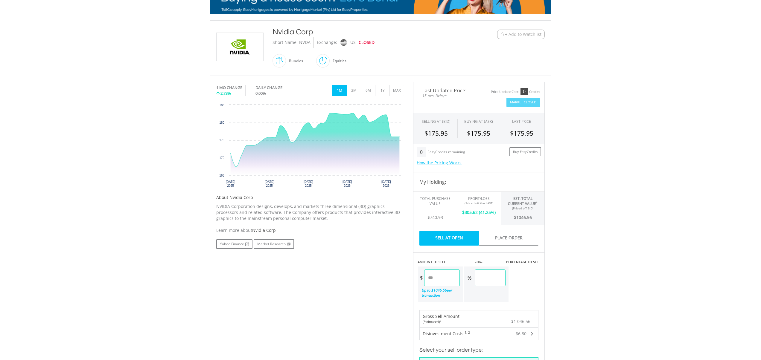
scroll to position [114, 0]
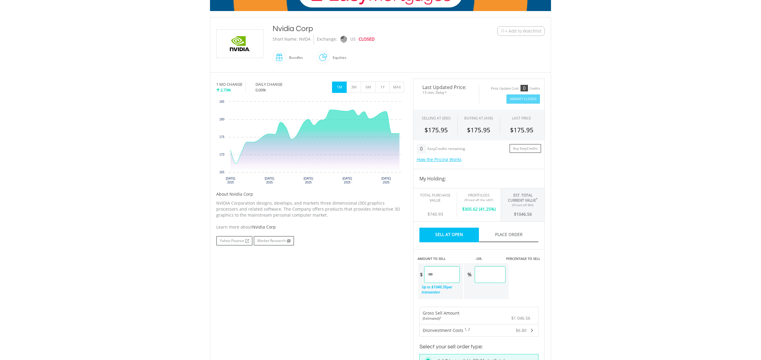
click at [448, 274] on input "*******" at bounding box center [442, 274] width 36 height 17
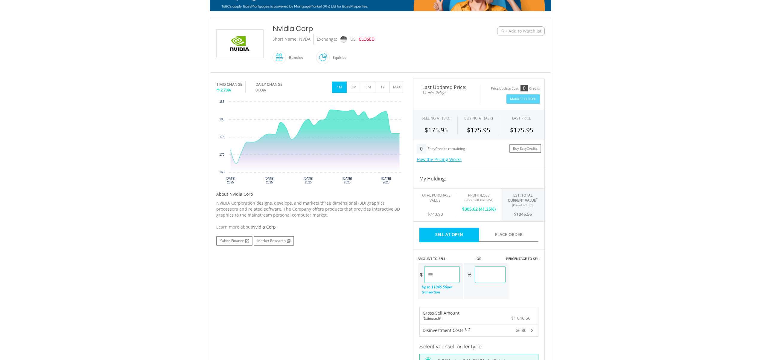
type input "*"
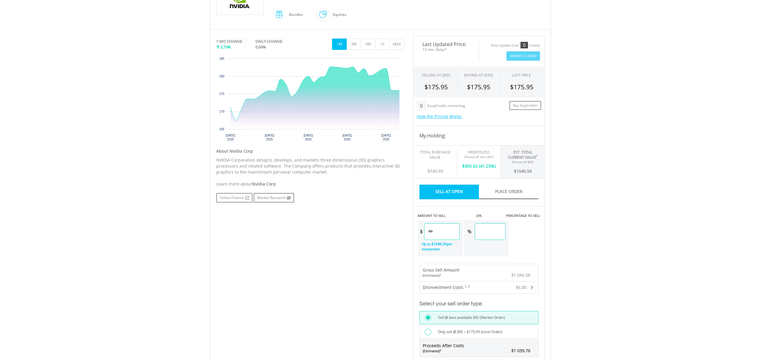
scroll to position [161, 0]
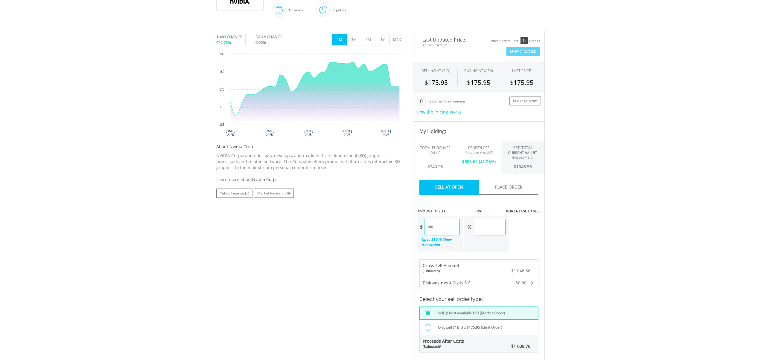
drag, startPoint x: 445, startPoint y: 228, endPoint x: 433, endPoint y: 228, distance: 12.0
click at [433, 228] on input "*******" at bounding box center [442, 227] width 36 height 17
click at [476, 270] on div "Last Updated Price: 15-min. Delay* Price Update Cost: 0 Credits Market Closed S…" at bounding box center [478, 238] width 141 height 415
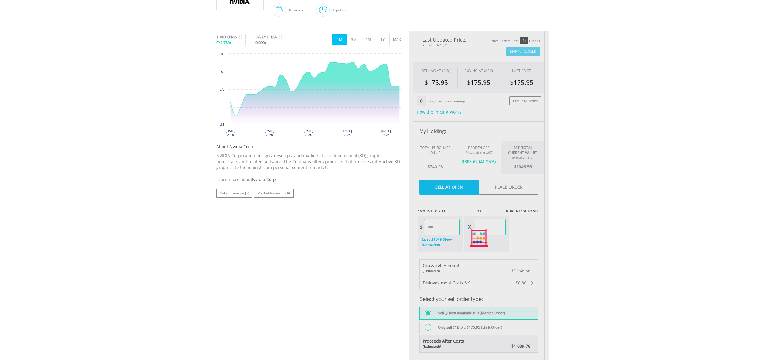
type input "******"
type input "****"
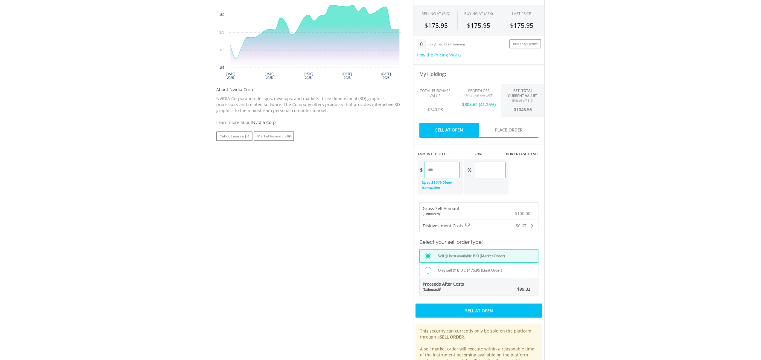
scroll to position [223, 0]
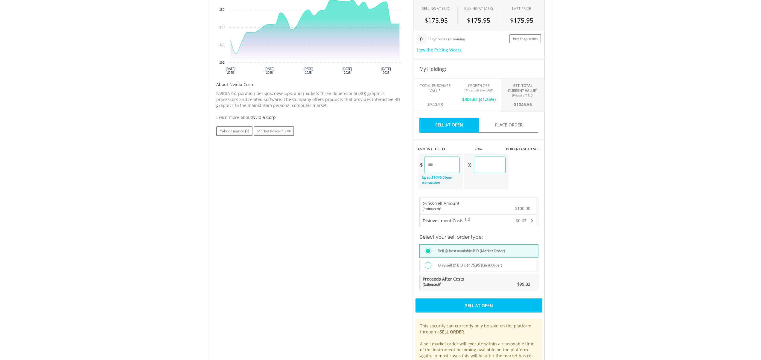
click at [478, 306] on div "Sell At Open" at bounding box center [478, 306] width 127 height 14
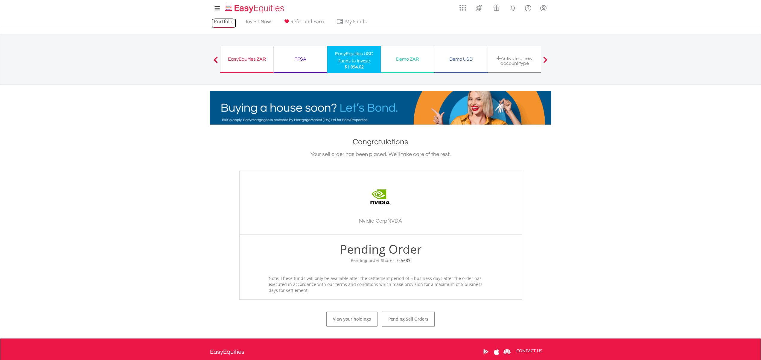
click at [217, 21] on link "Portfolio" at bounding box center [223, 23] width 25 height 9
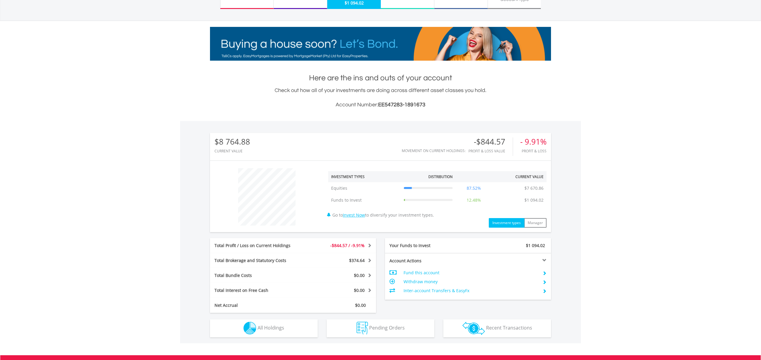
scroll to position [57, 114]
click at [389, 322] on button "Pending Orders Pending Orders" at bounding box center [380, 329] width 108 height 18
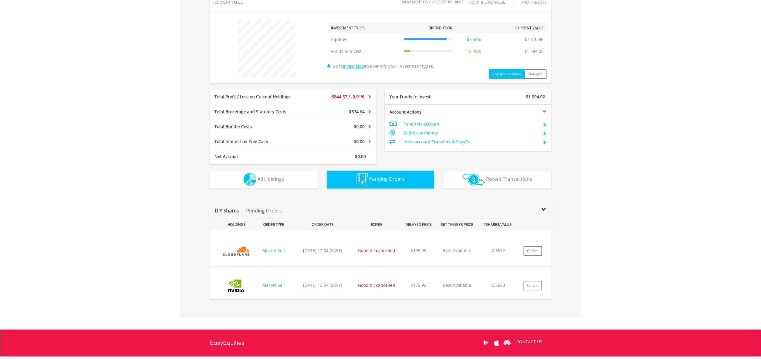
scroll to position [211, 0]
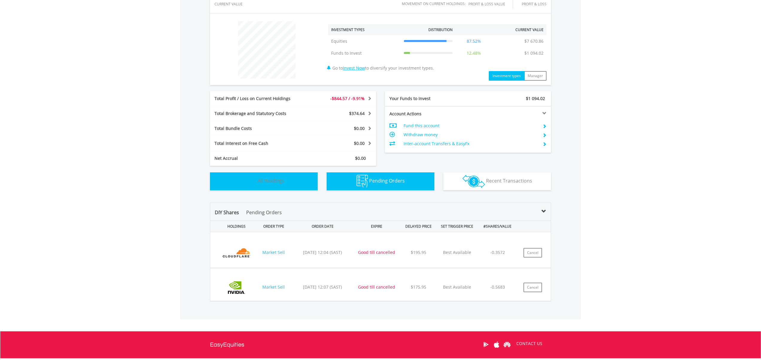
click at [270, 178] on span "All Holdings" at bounding box center [270, 181] width 27 height 7
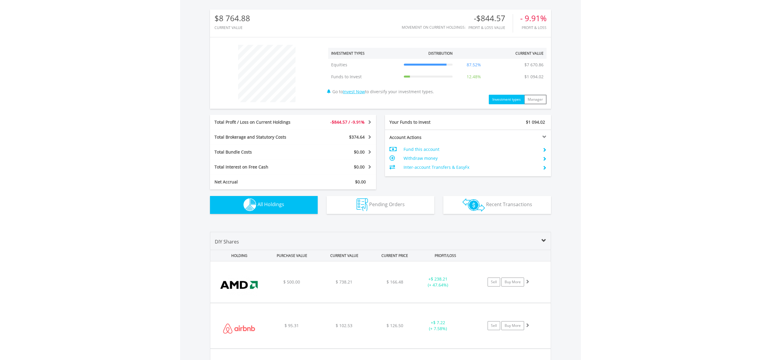
scroll to position [419, 0]
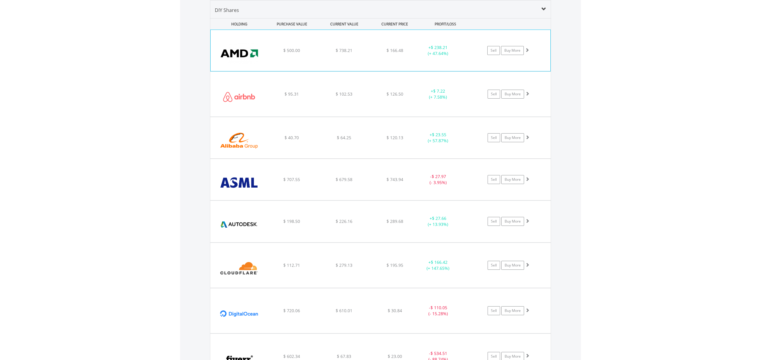
click at [255, 58] on img at bounding box center [238, 53] width 51 height 32
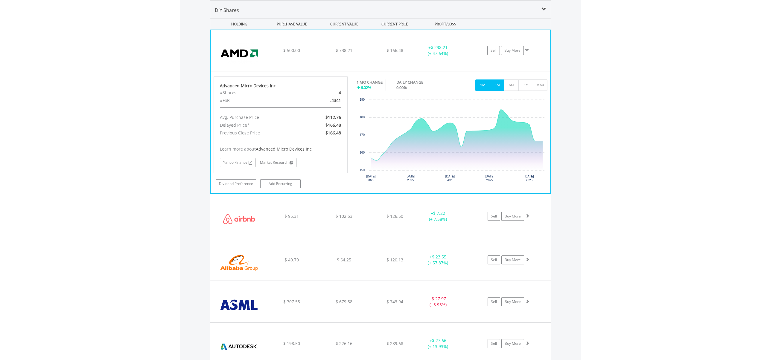
click at [500, 83] on button "3M" at bounding box center [496, 85] width 15 height 11
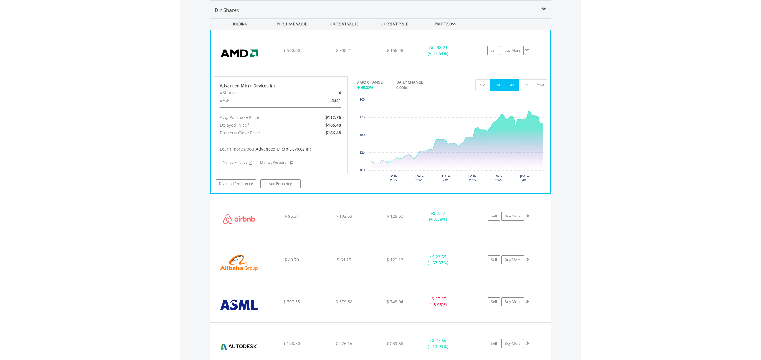
click at [504, 83] on button "6M" at bounding box center [511, 85] width 15 height 11
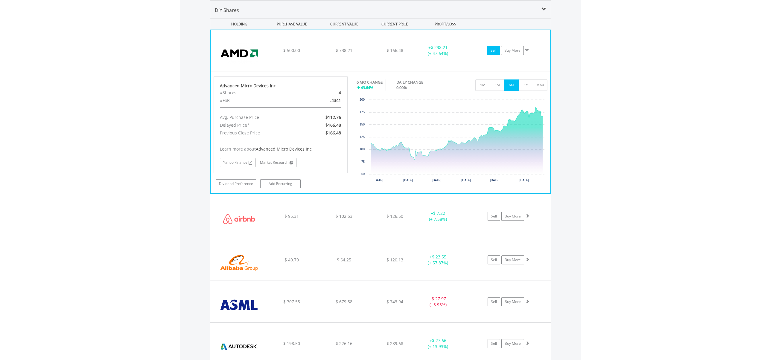
scroll to position [423, 0]
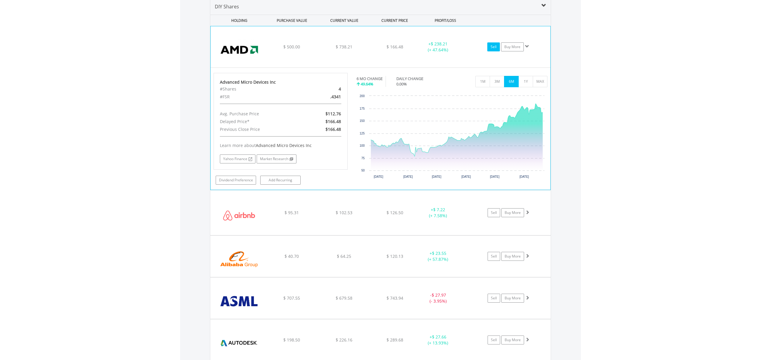
click at [491, 47] on link "Sell" at bounding box center [493, 46] width 13 height 9
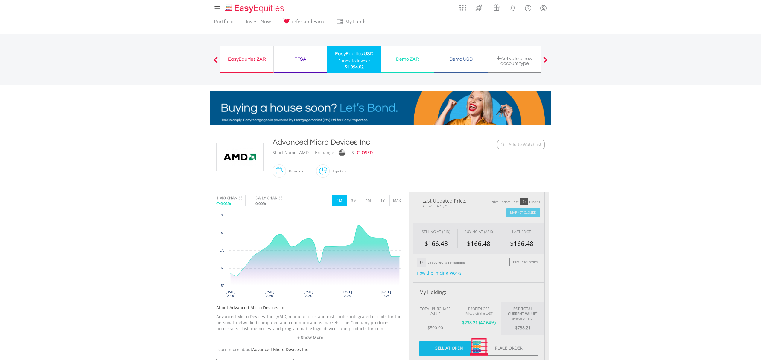
type input "******"
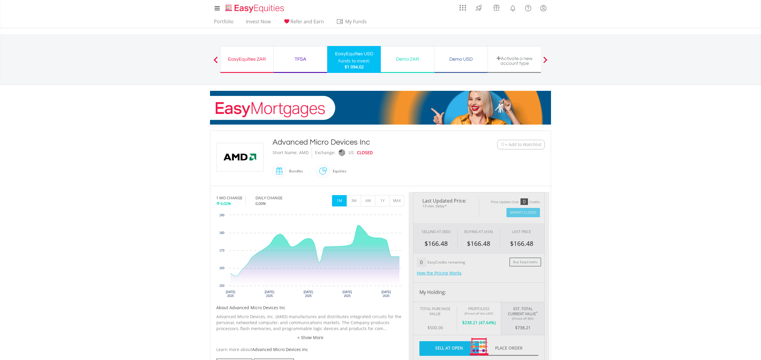
type input "******"
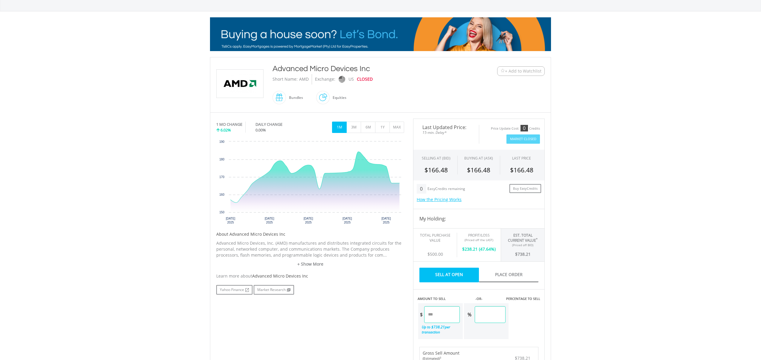
scroll to position [74, 0]
click at [444, 316] on input "******" at bounding box center [442, 314] width 36 height 17
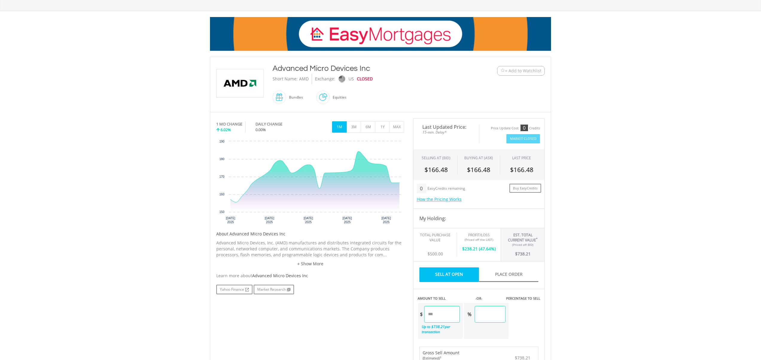
type input "*"
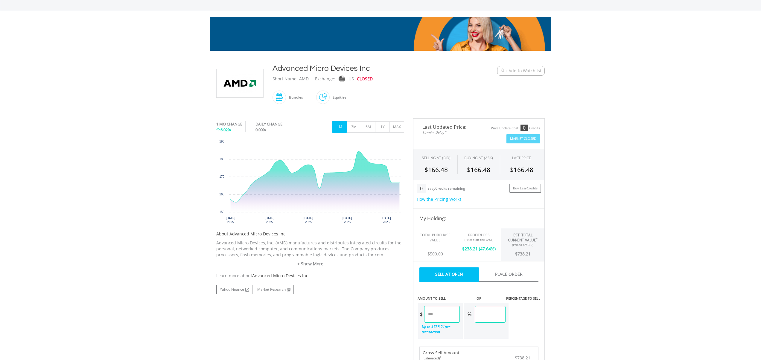
click at [543, 344] on div "Last Updated Price: 15-min. Delay* Price Update Cost: 0 Credits Market Closed S…" at bounding box center [478, 325] width 141 height 415
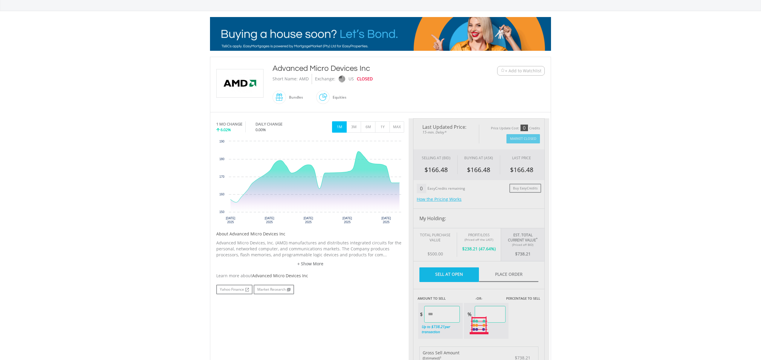
type input "******"
type input "*****"
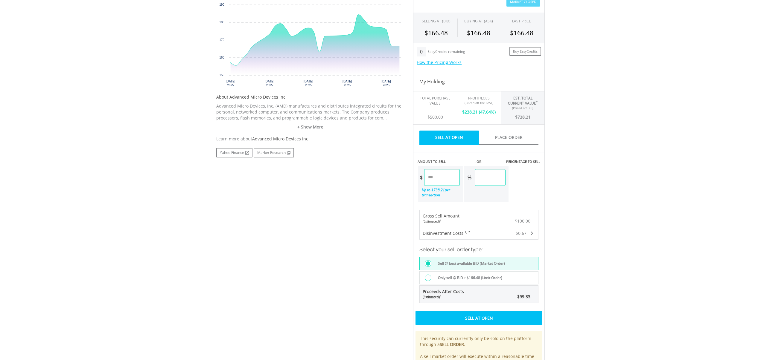
scroll to position [216, 0]
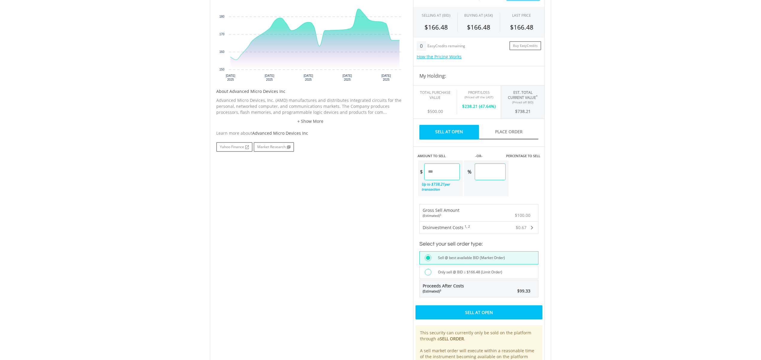
click at [470, 312] on div "Sell At Open" at bounding box center [478, 313] width 127 height 14
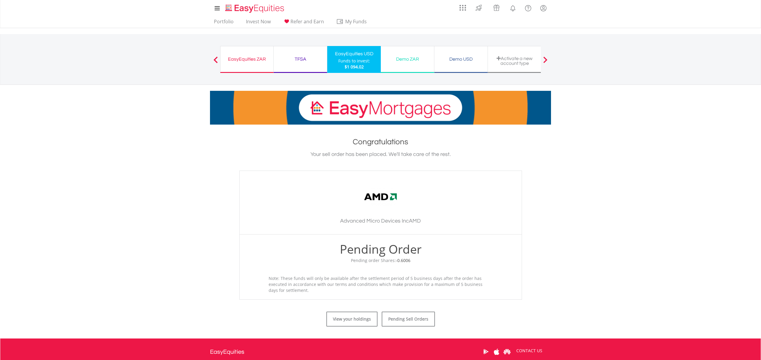
scroll to position [1, 0]
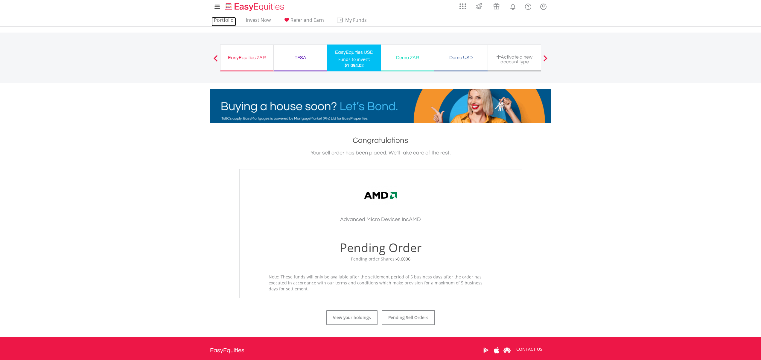
click at [219, 19] on link "Portfolio" at bounding box center [223, 21] width 25 height 9
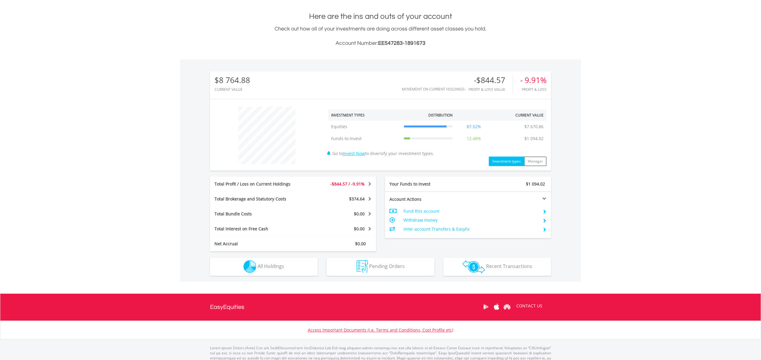
scroll to position [145, 0]
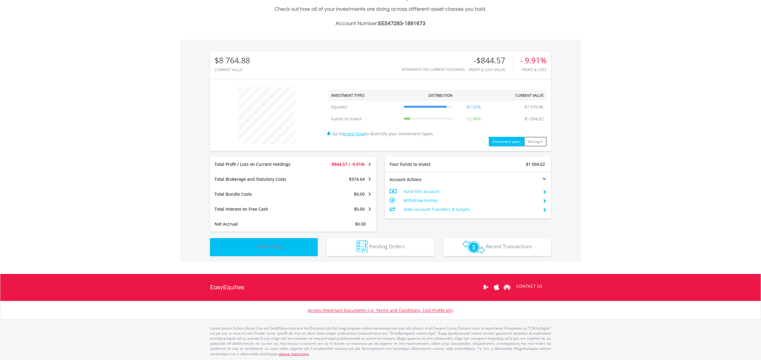
click at [292, 246] on button "Holdings All Holdings" at bounding box center [264, 247] width 108 height 18
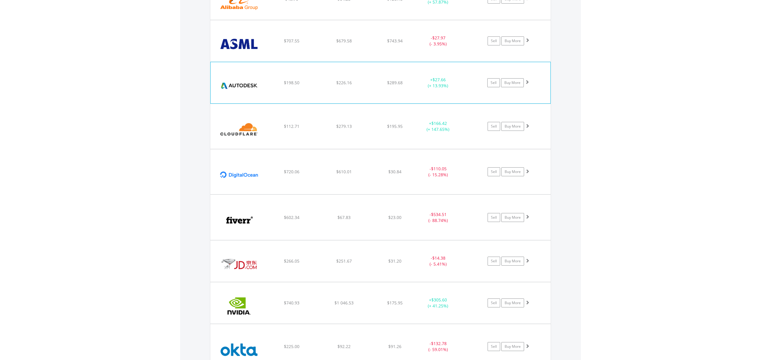
scroll to position [559, 0]
click at [251, 88] on img at bounding box center [238, 85] width 51 height 32
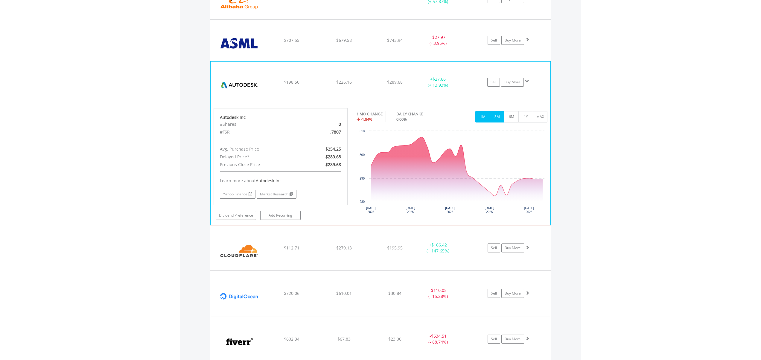
click at [495, 115] on button "3M" at bounding box center [496, 116] width 15 height 11
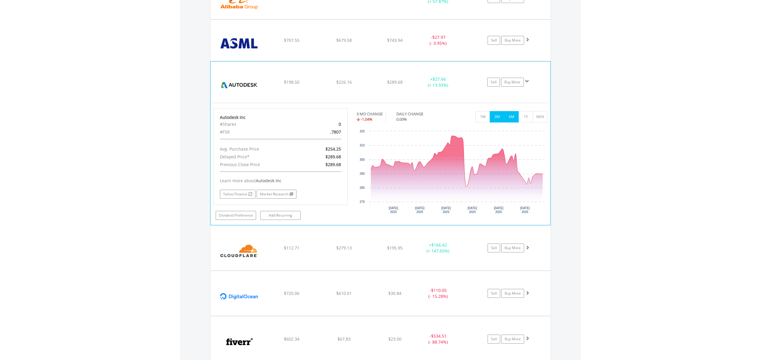
click at [510, 116] on button "6M" at bounding box center [511, 116] width 15 height 11
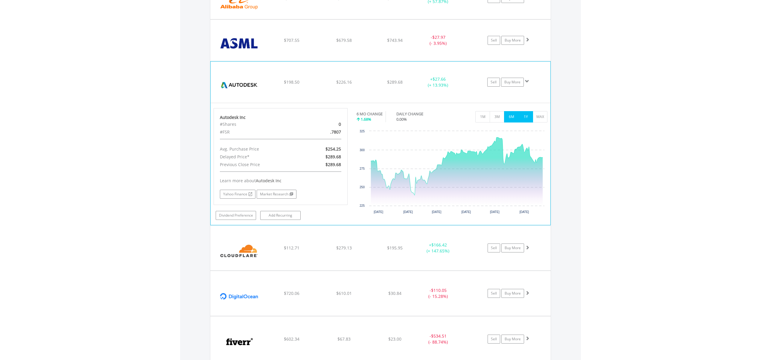
click at [524, 118] on button "1Y" at bounding box center [525, 116] width 15 height 11
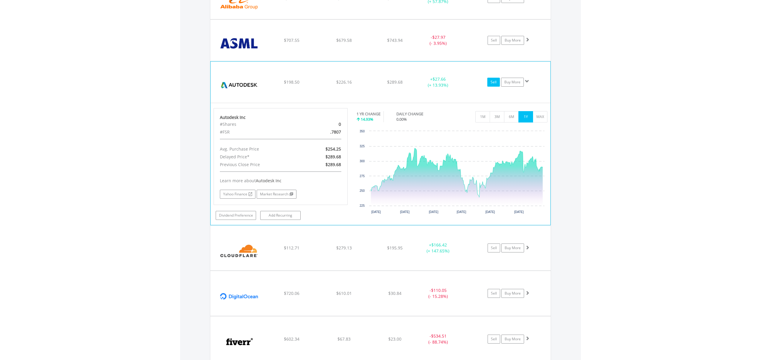
click at [494, 82] on link "Sell" at bounding box center [493, 82] width 13 height 9
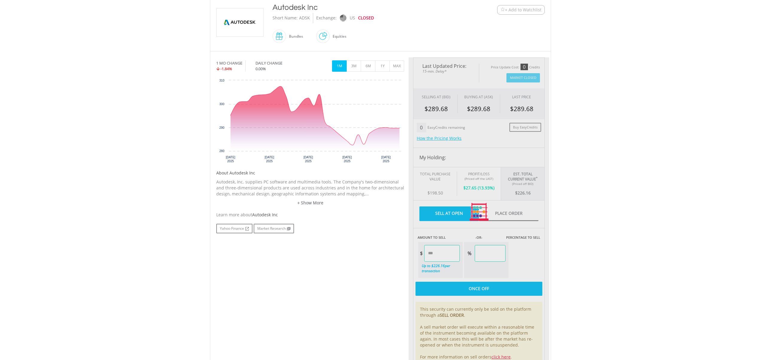
scroll to position [136, 0]
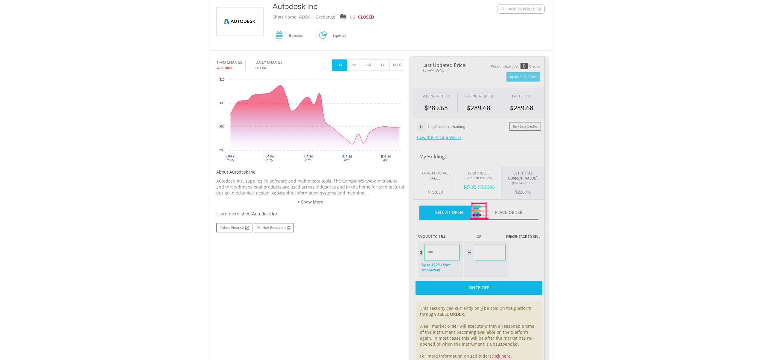
type input "******"
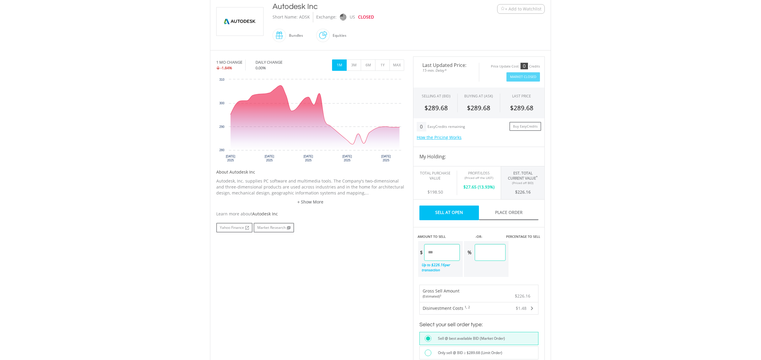
click at [449, 252] on input "******" at bounding box center [442, 252] width 36 height 17
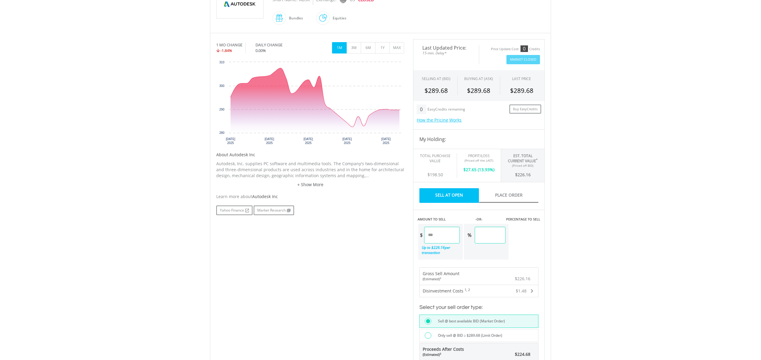
click at [446, 233] on input "******" at bounding box center [442, 235] width 36 height 17
click at [443, 236] on input "******" at bounding box center [442, 235] width 36 height 17
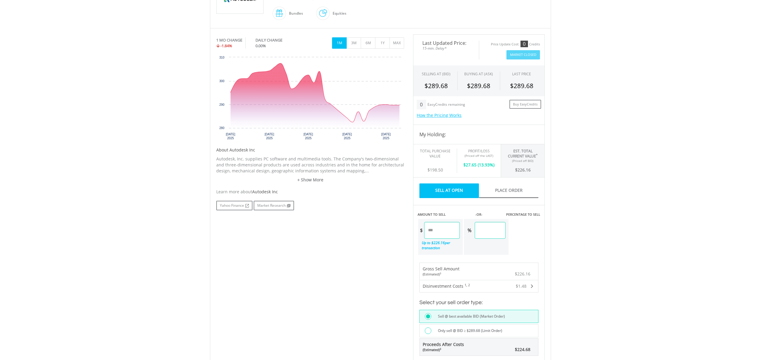
click at [443, 236] on input "******" at bounding box center [442, 230] width 36 height 17
click at [449, 191] on link "Sell At Open" at bounding box center [448, 190] width 59 height 15
click at [445, 230] on input "******" at bounding box center [442, 230] width 36 height 17
type input "*"
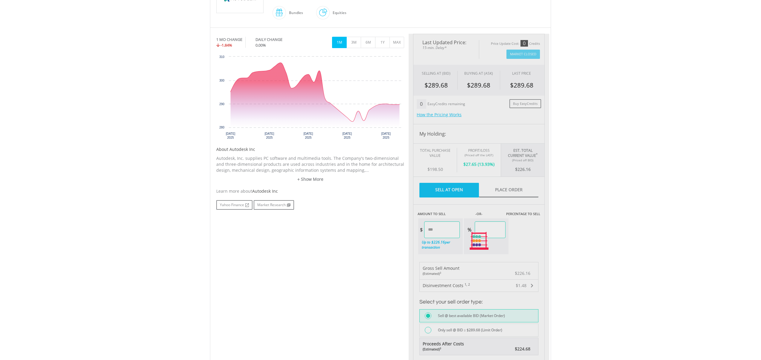
click at [638, 256] on body "My Investments Invest Now New Listings Sell My Recurring Investments Pending Or…" at bounding box center [380, 224] width 761 height 764
type input "*****"
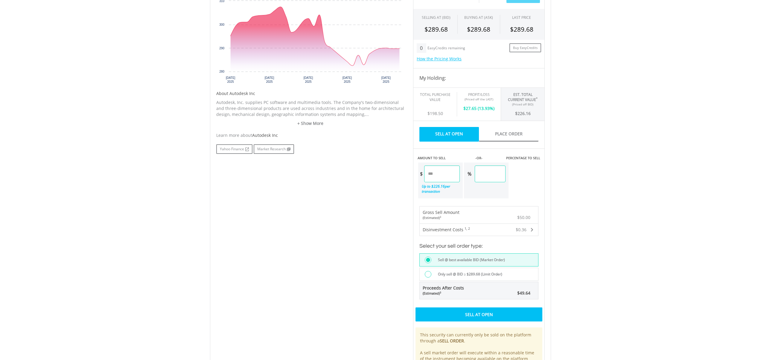
scroll to position [215, 0]
click at [495, 314] on div "Sell At Open" at bounding box center [478, 314] width 127 height 14
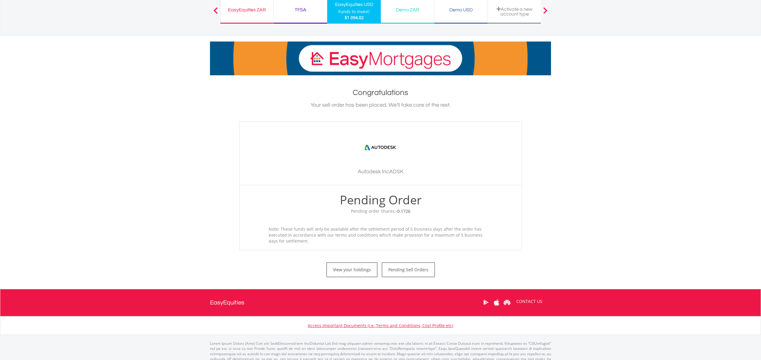
scroll to position [60, 0]
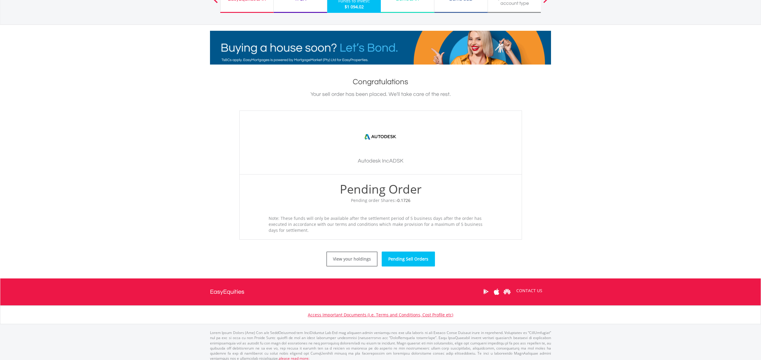
click at [403, 258] on link "Pending Sell Orders" at bounding box center [408, 259] width 53 height 15
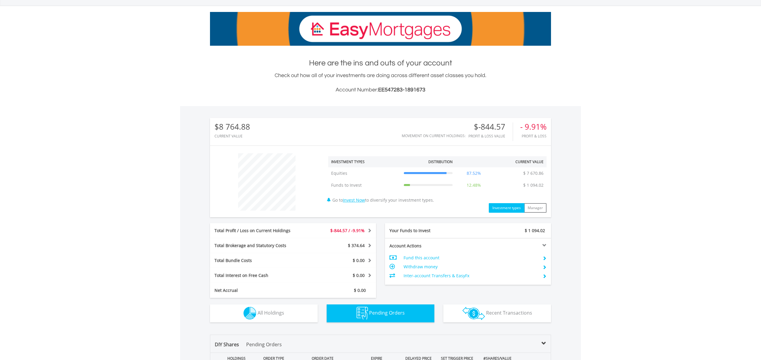
scroll to position [78, 0]
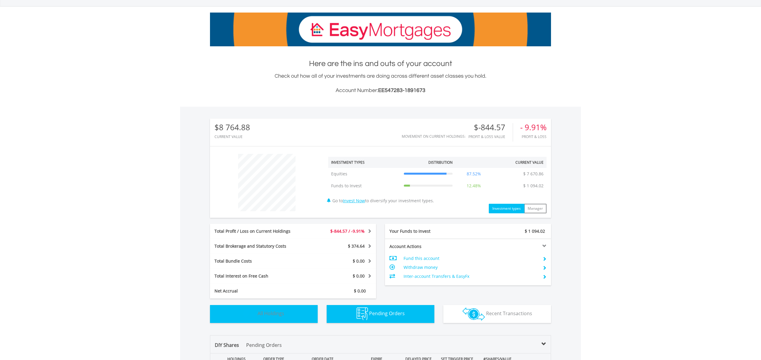
click at [295, 315] on button "Holdings All Holdings" at bounding box center [264, 314] width 108 height 18
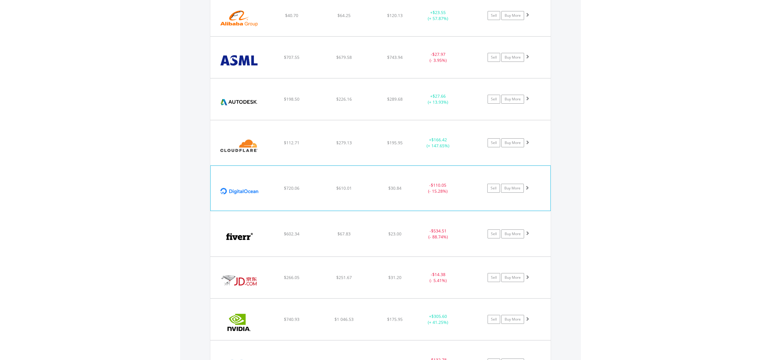
scroll to position [544, 0]
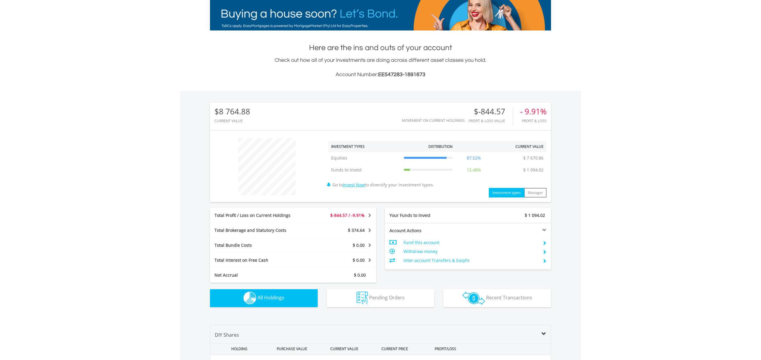
scroll to position [99, 0]
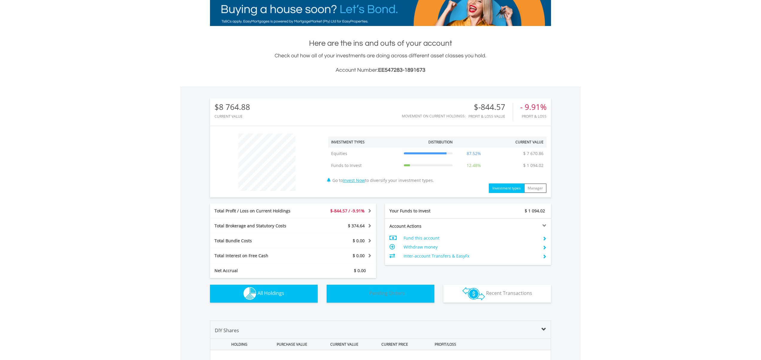
click at [413, 294] on button "Pending Orders Pending Orders" at bounding box center [380, 294] width 108 height 18
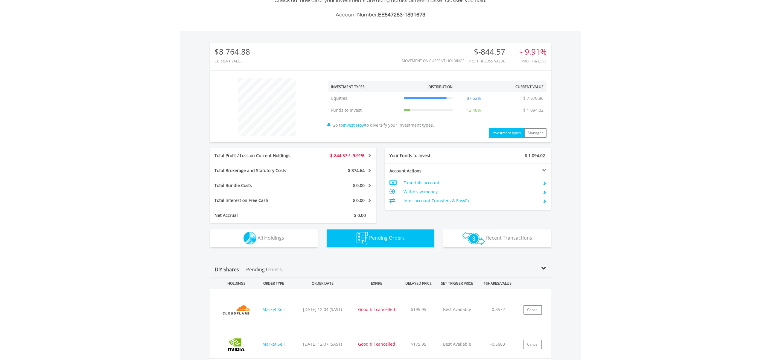
scroll to position [155, 0]
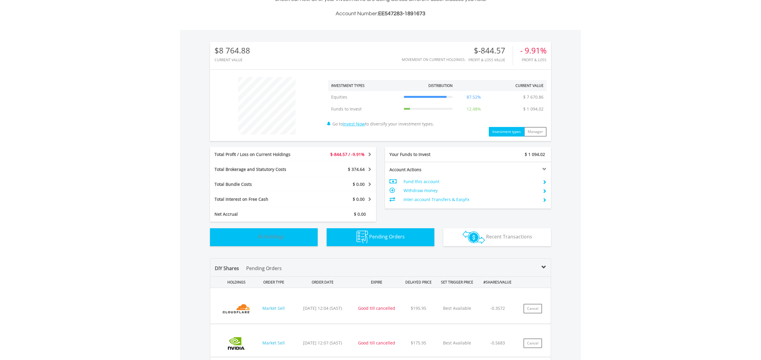
click at [276, 238] on span "All Holdings" at bounding box center [270, 237] width 27 height 7
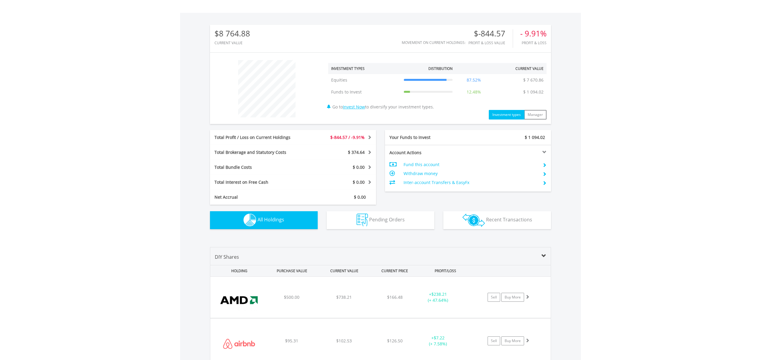
scroll to position [0, 0]
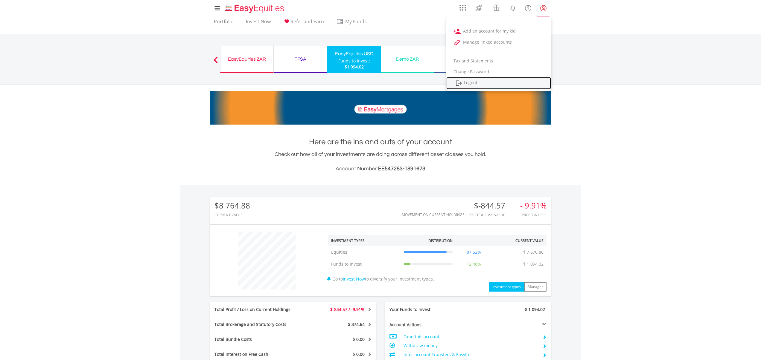
click at [476, 82] on link "Logout" at bounding box center [498, 83] width 105 height 12
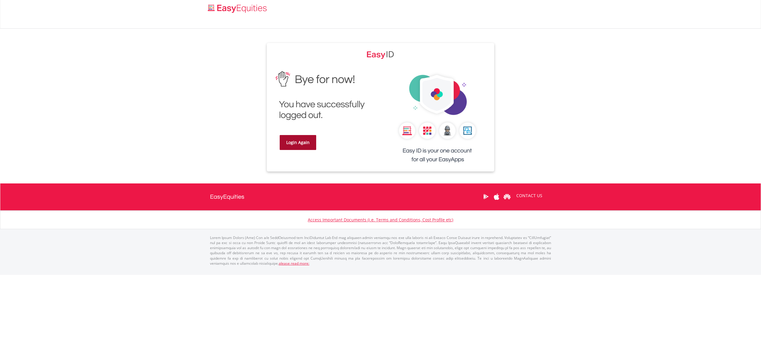
click at [292, 141] on link "Login Again" at bounding box center [298, 142] width 36 height 15
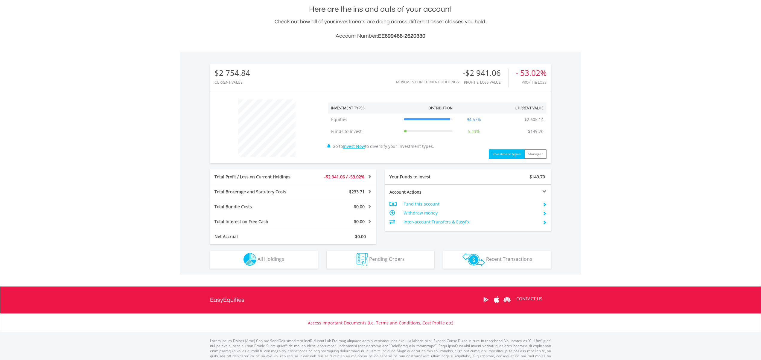
scroll to position [138, 0]
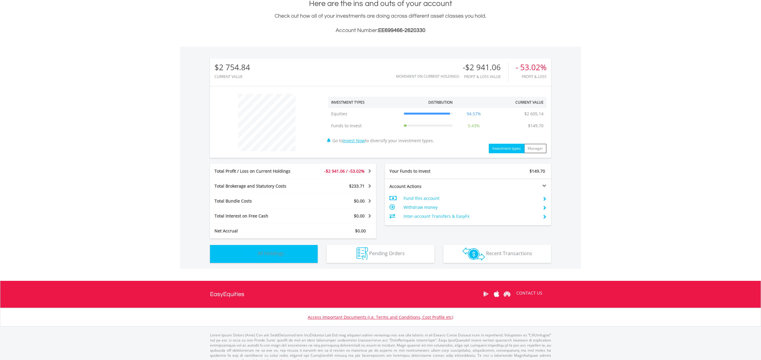
click at [282, 257] on button "Holdings All Holdings" at bounding box center [264, 254] width 108 height 18
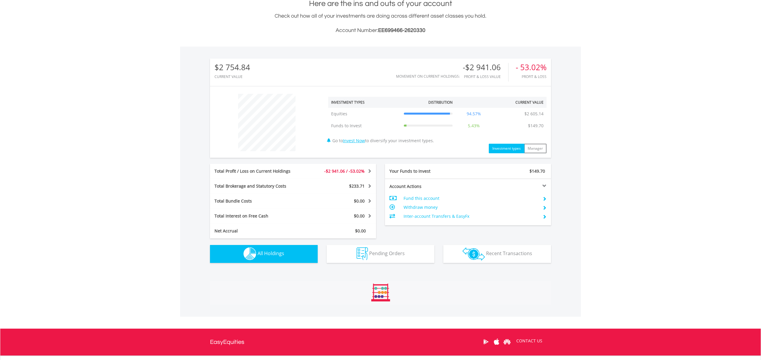
scroll to position [419, 0]
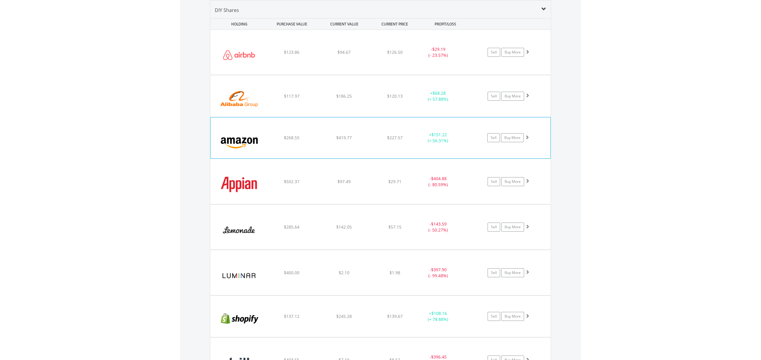
click at [259, 136] on img at bounding box center [238, 141] width 51 height 32
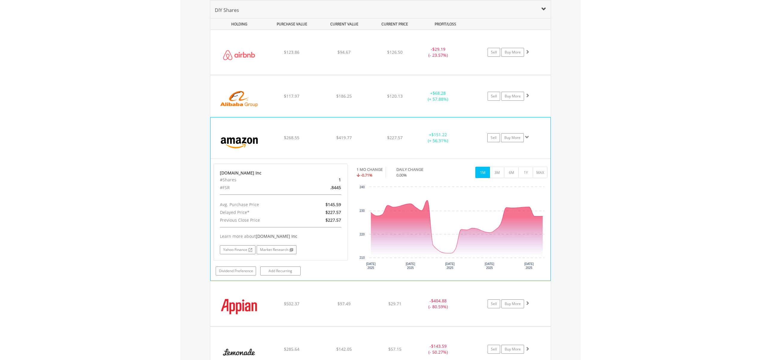
click at [259, 136] on img at bounding box center [238, 141] width 51 height 32
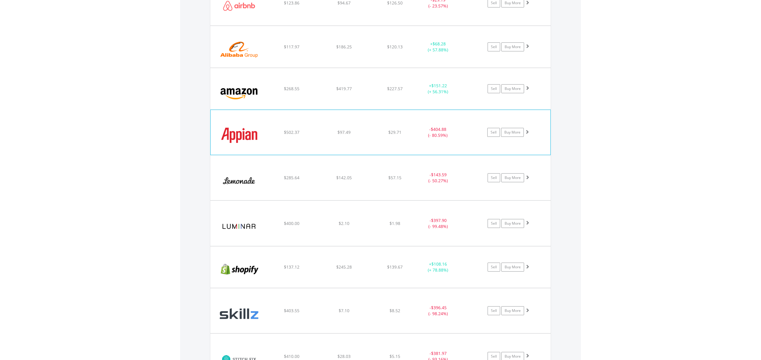
scroll to position [478, 0]
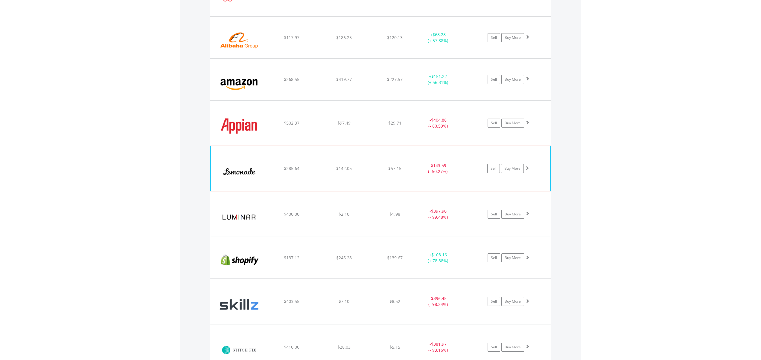
click at [246, 173] on img at bounding box center [238, 172] width 51 height 36
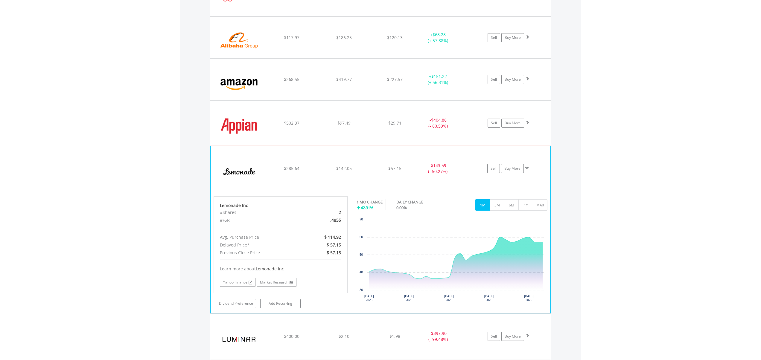
click at [246, 173] on img at bounding box center [238, 172] width 51 height 36
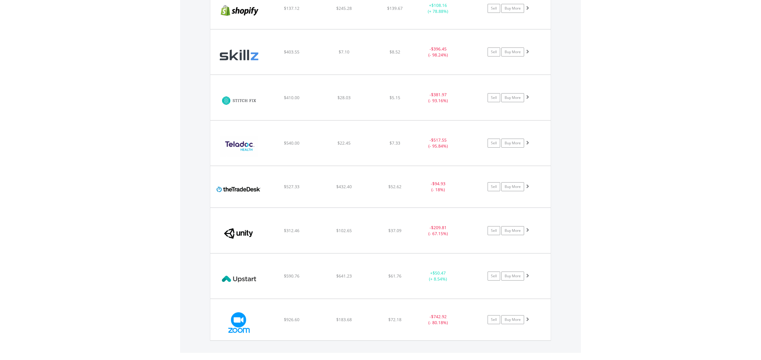
scroll to position [738, 0]
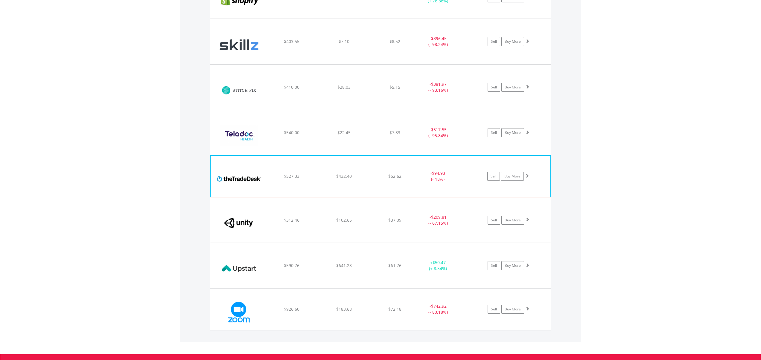
click at [245, 181] on img at bounding box center [238, 179] width 51 height 32
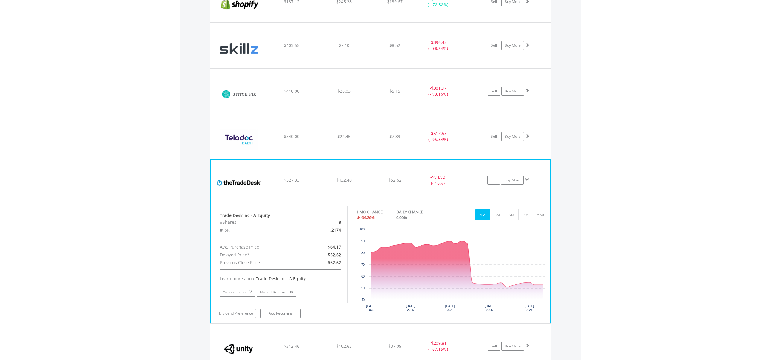
scroll to position [738, 0]
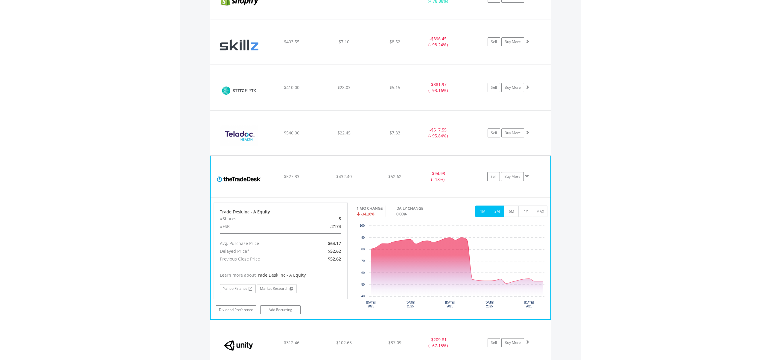
click at [495, 208] on button "3M" at bounding box center [496, 211] width 15 height 11
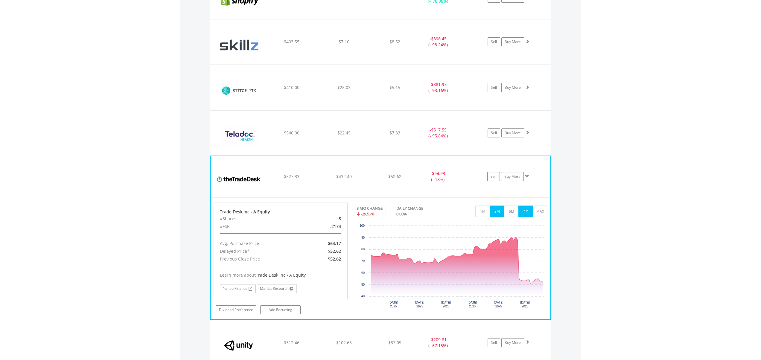
click at [520, 214] on button "1Y" at bounding box center [525, 211] width 15 height 11
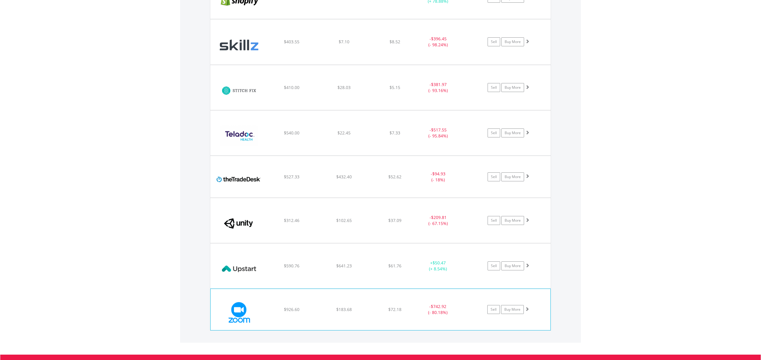
click at [248, 312] on img at bounding box center [238, 313] width 51 height 32
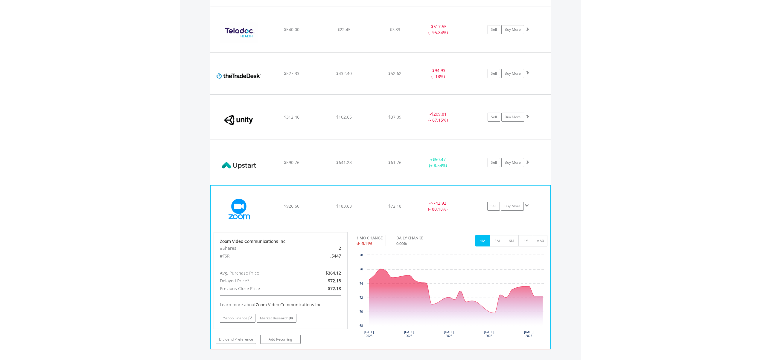
scroll to position [842, 0]
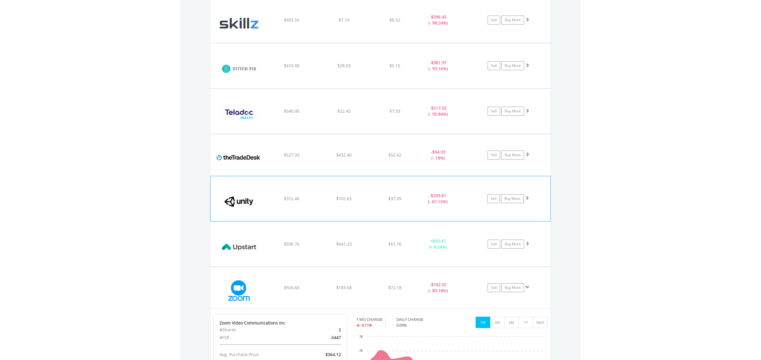
scroll to position [762, 0]
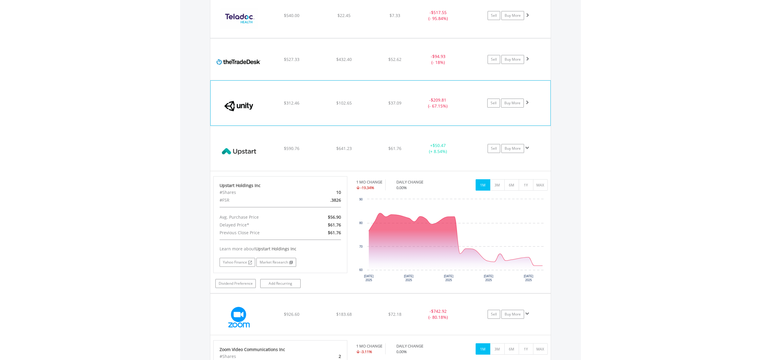
scroll to position [857, 0]
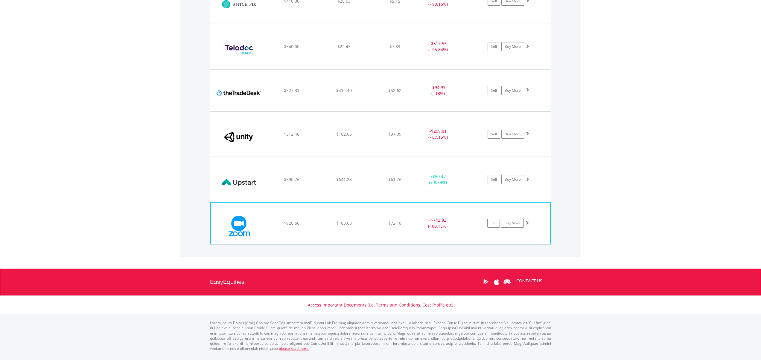
scroll to position [818, 0]
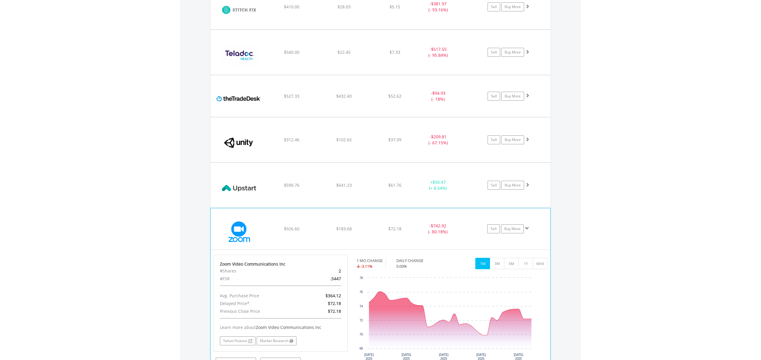
scroll to position [857, 0]
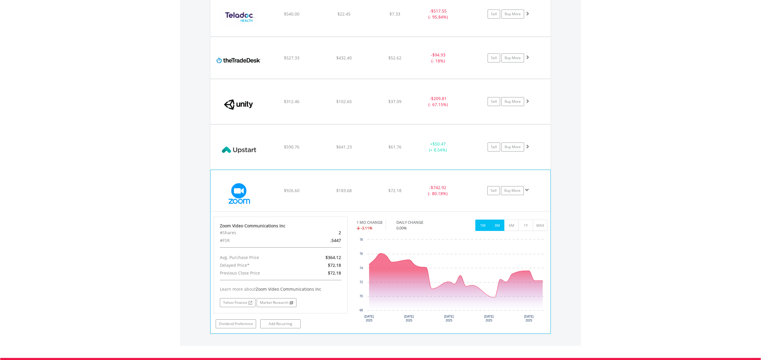
click at [492, 229] on button "3M" at bounding box center [496, 225] width 15 height 11
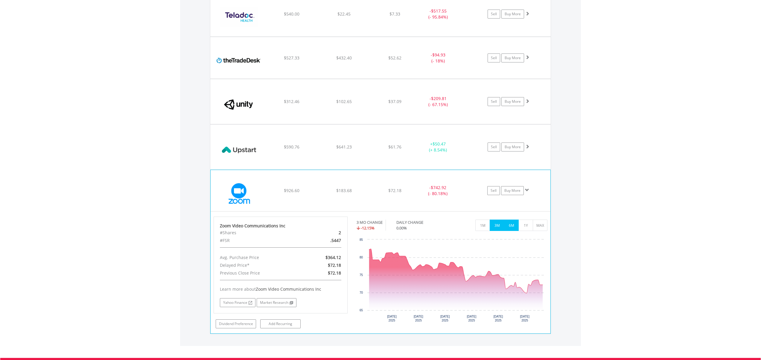
click at [509, 227] on button "6M" at bounding box center [511, 225] width 15 height 11
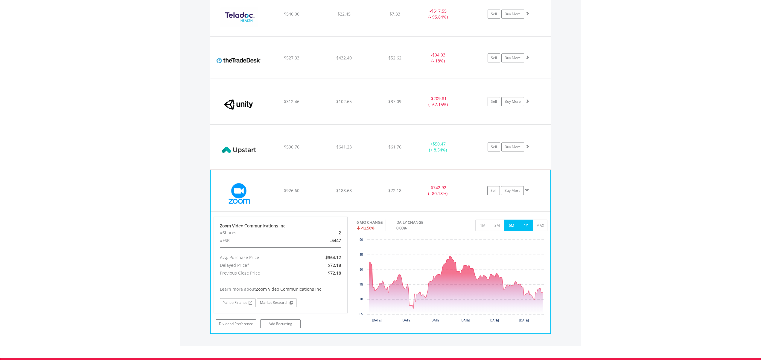
click at [525, 223] on button "1Y" at bounding box center [525, 225] width 15 height 11
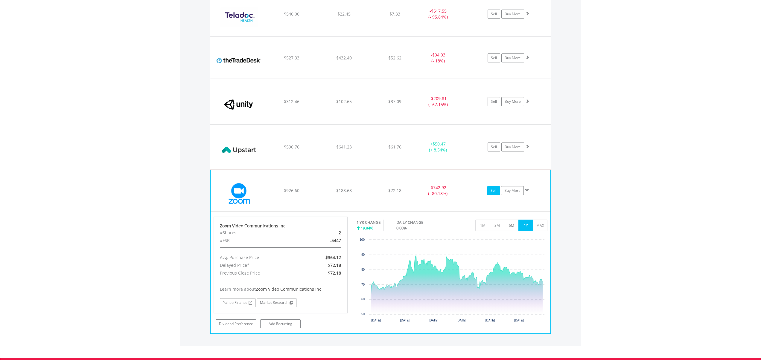
click at [489, 188] on link "Sell" at bounding box center [493, 190] width 13 height 9
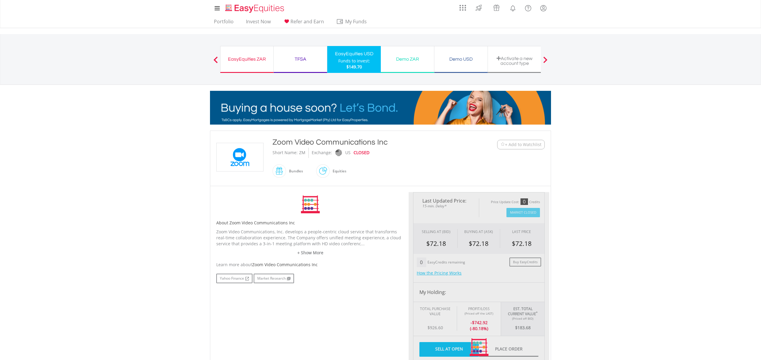
type input "******"
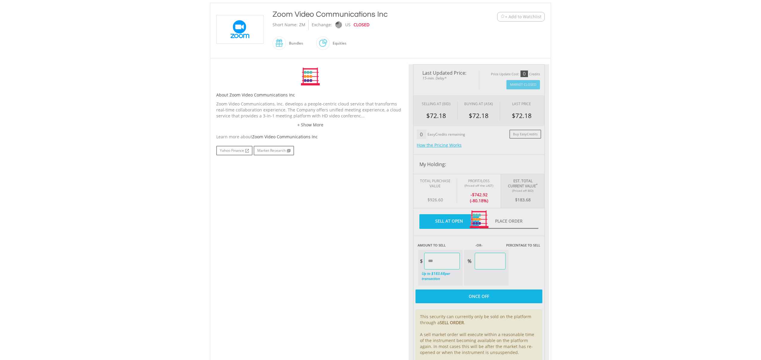
scroll to position [129, 0]
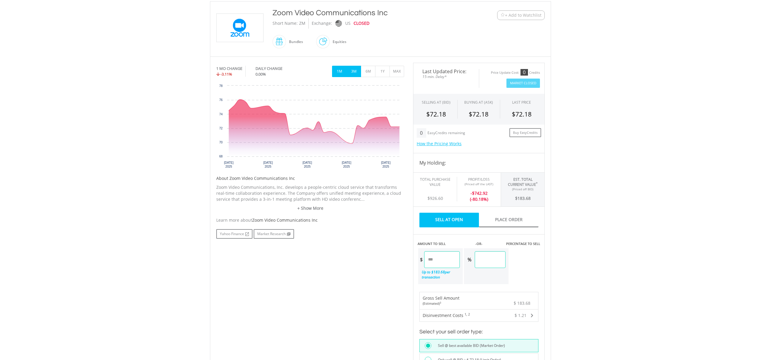
click at [353, 71] on button "3M" at bounding box center [353, 71] width 15 height 11
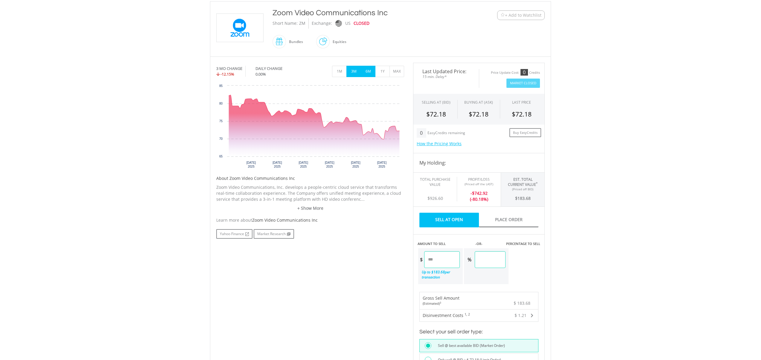
click at [364, 71] on button "6M" at bounding box center [368, 71] width 15 height 11
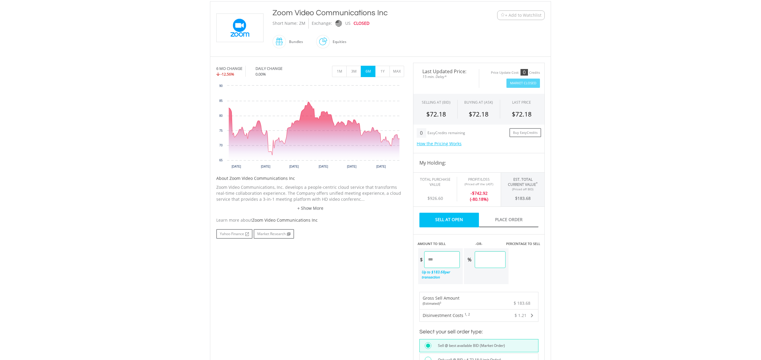
click at [448, 260] on input "******" at bounding box center [442, 259] width 36 height 17
type input "*"
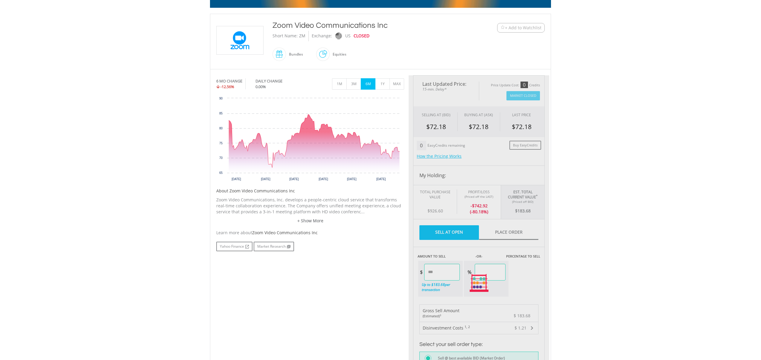
type input "*****"
click at [493, 302] on div "Last Updated Price: 15-min. Delay* Price Update Cost: 0 Credits Market Closed S…" at bounding box center [478, 283] width 141 height 416
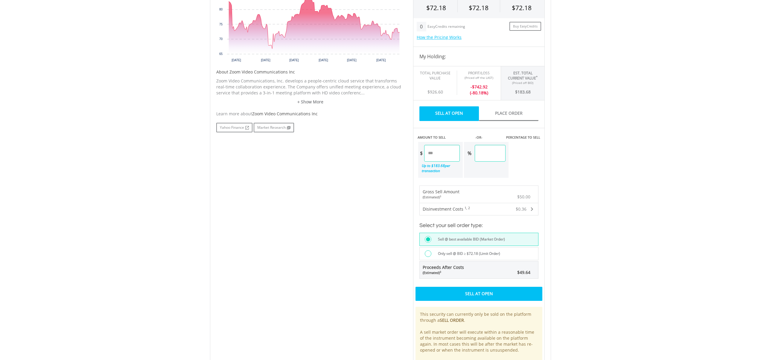
scroll to position [238, 0]
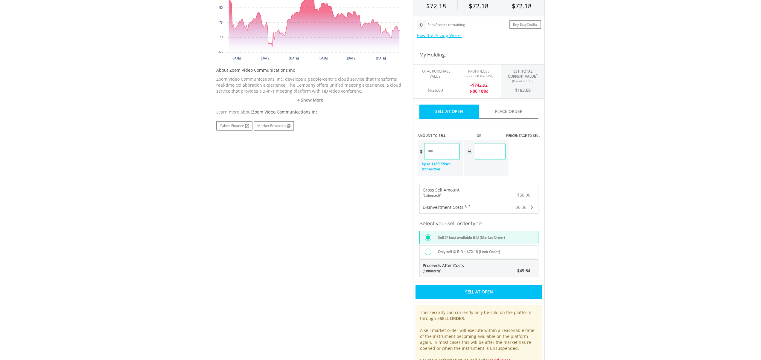
click at [486, 292] on div "Sell At Open" at bounding box center [478, 292] width 127 height 14
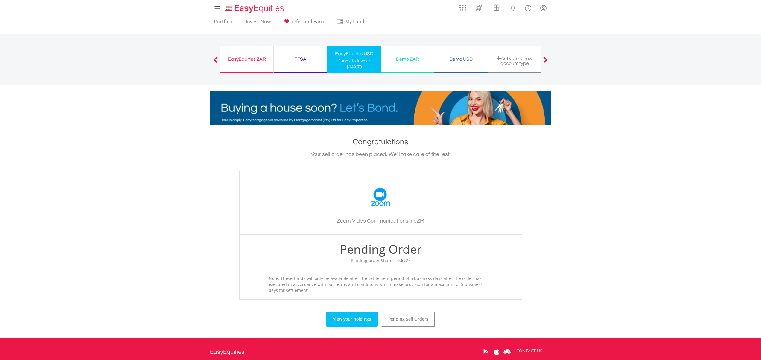
click at [356, 320] on link "View your holdings" at bounding box center [351, 319] width 51 height 15
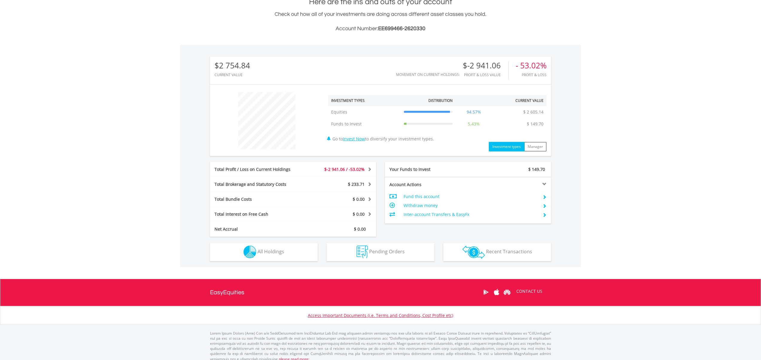
scroll to position [145, 0]
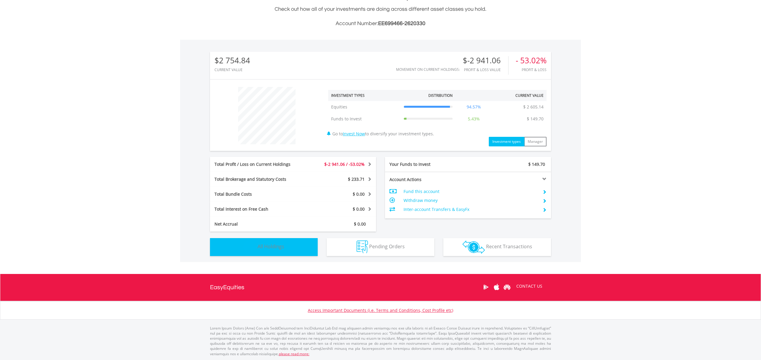
click at [297, 244] on button "Holdings All Holdings" at bounding box center [264, 247] width 108 height 18
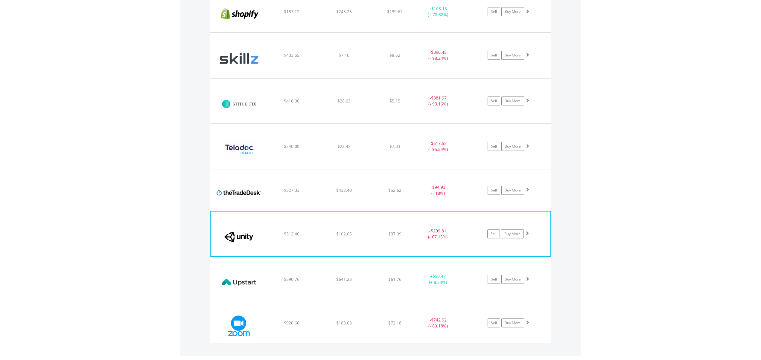
scroll to position [725, 0]
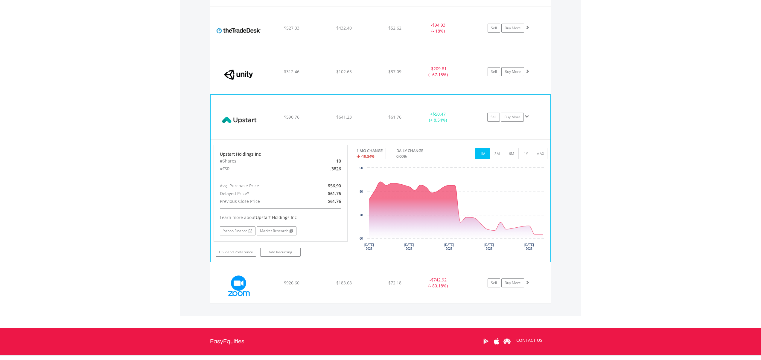
scroll to position [888, 0]
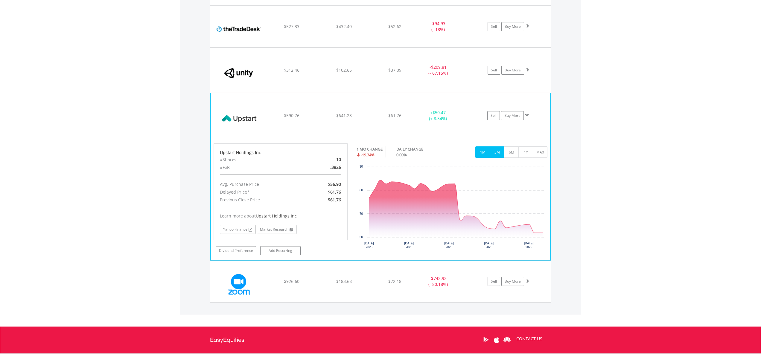
click at [498, 154] on button "3M" at bounding box center [496, 152] width 15 height 11
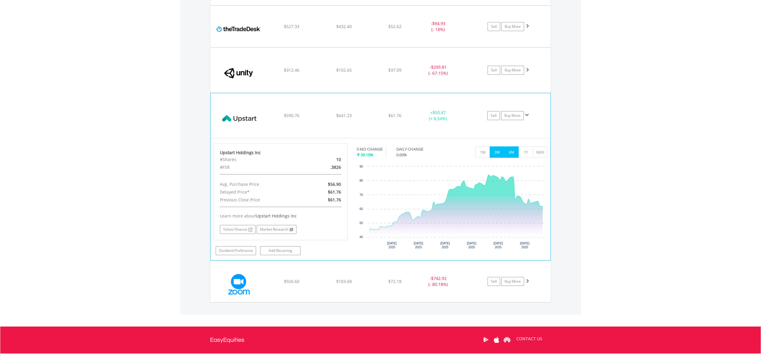
click at [512, 154] on button "6M" at bounding box center [511, 152] width 15 height 11
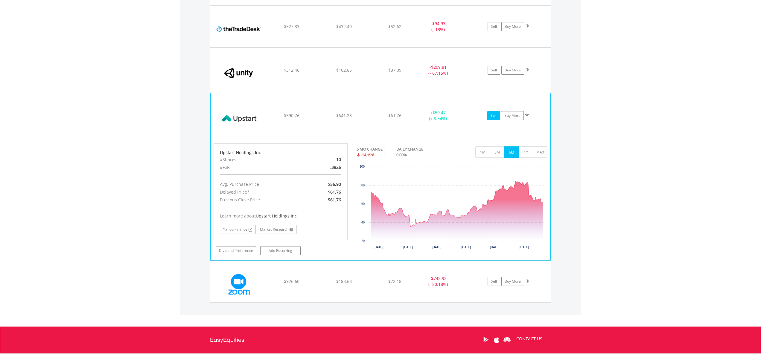
click at [492, 115] on link "Sell" at bounding box center [493, 115] width 13 height 9
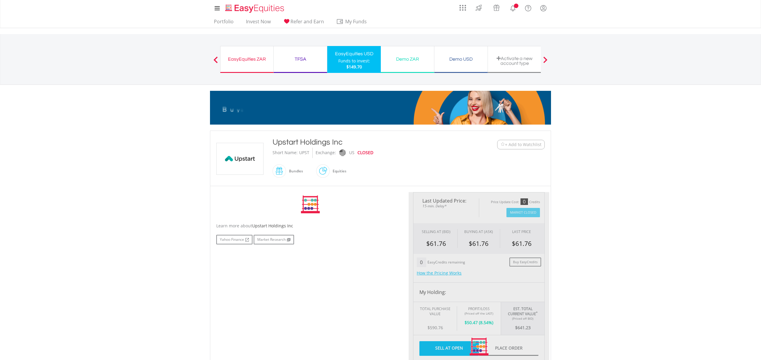
type input "******"
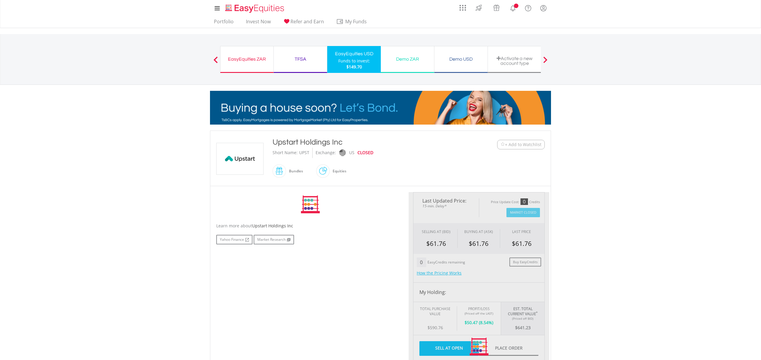
type input "******"
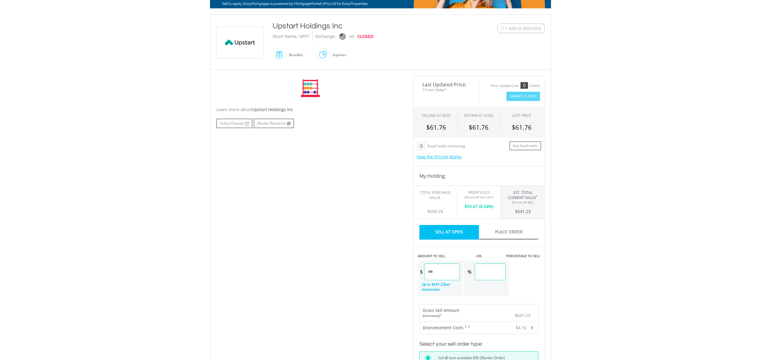
scroll to position [118, 0]
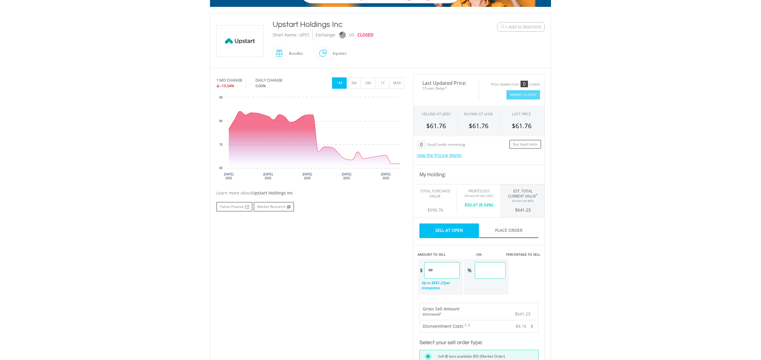
click at [451, 234] on link "Sell At Open" at bounding box center [448, 231] width 59 height 15
click at [451, 232] on link "Sell At Open" at bounding box center [448, 231] width 59 height 15
click at [444, 269] on input "******" at bounding box center [442, 270] width 36 height 17
type input "*"
click at [486, 292] on div "Last Updated Price: 15-min. Delay* Price Update Cost: 0 Credits Market Closed S…" at bounding box center [478, 281] width 141 height 415
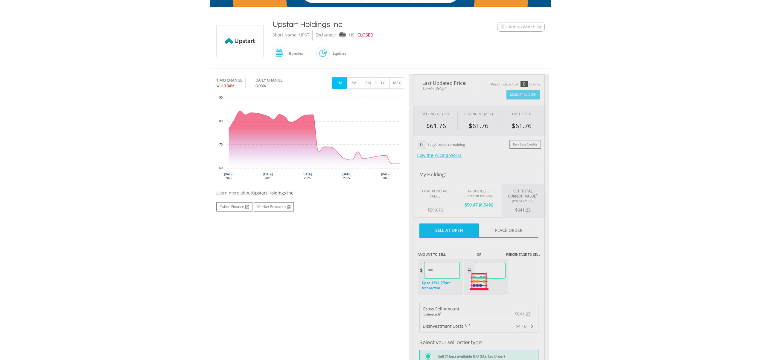
type input "******"
type input "*****"
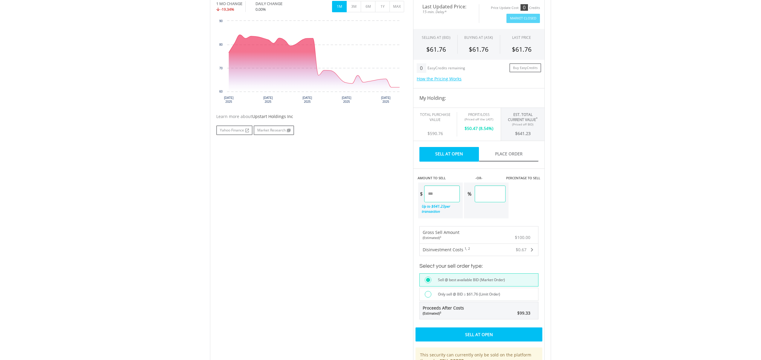
scroll to position [196, 0]
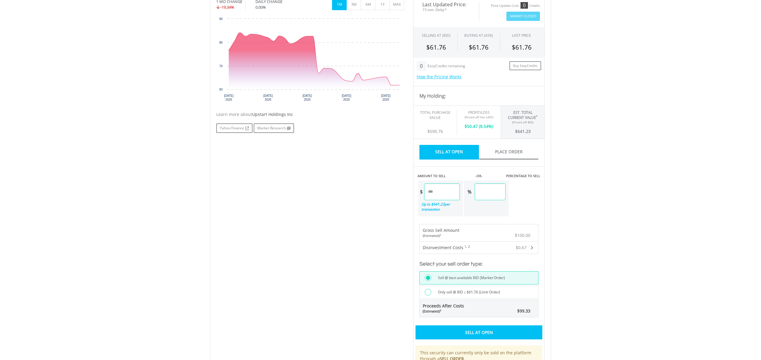
click at [484, 329] on div "Sell At Open" at bounding box center [478, 333] width 127 height 14
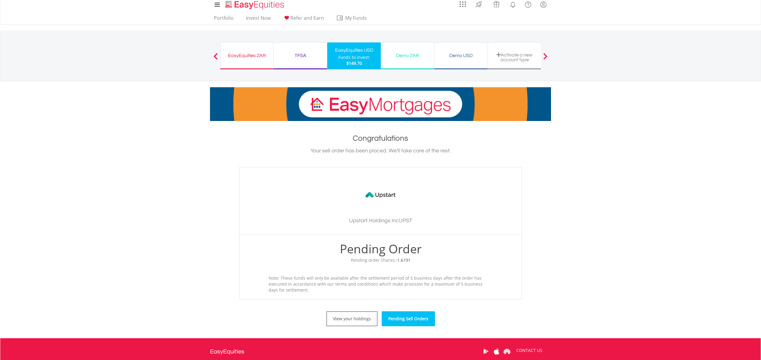
scroll to position [4, 0]
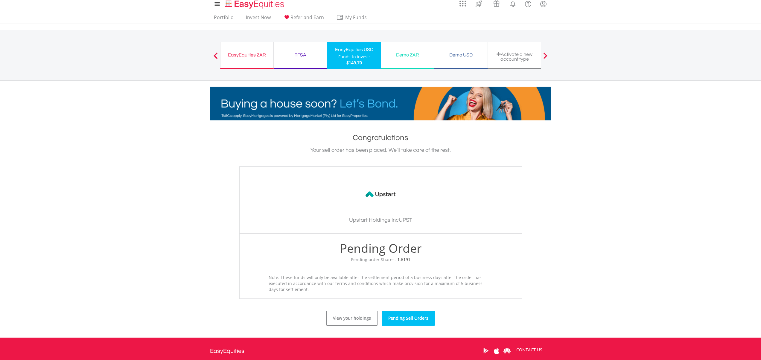
click at [401, 318] on link "Pending Sell Orders" at bounding box center [408, 318] width 53 height 15
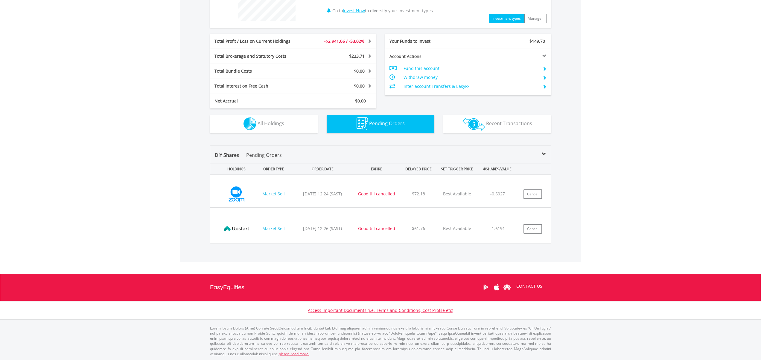
scroll to position [268, 0]
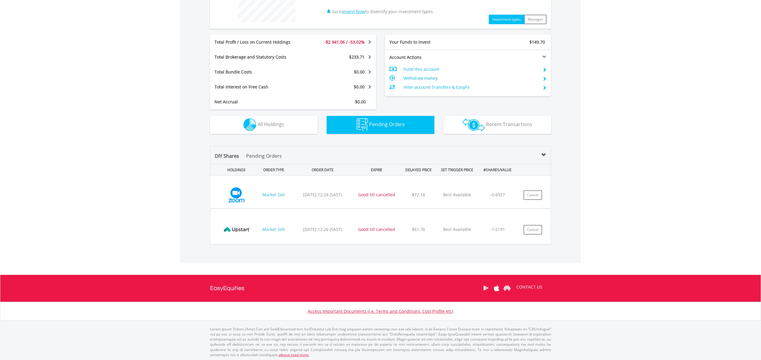
click at [229, 207] on img at bounding box center [236, 195] width 38 height 24
click at [236, 198] on img at bounding box center [236, 195] width 38 height 24
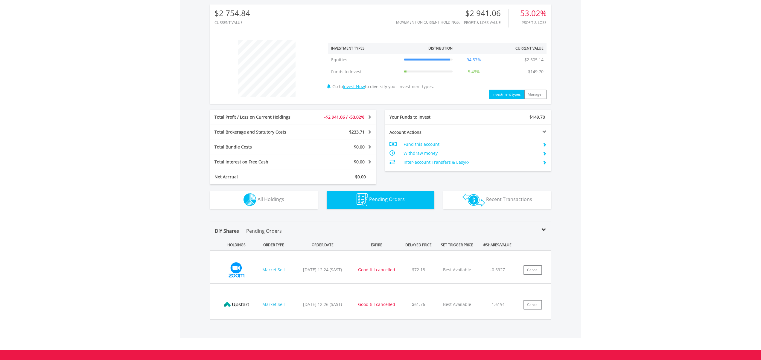
scroll to position [250, 0]
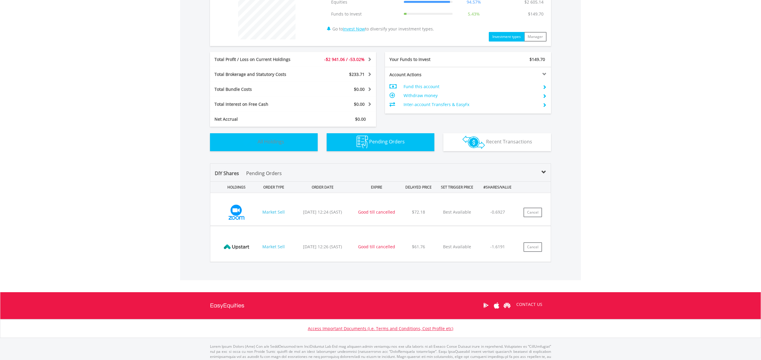
click at [274, 141] on span "All Holdings" at bounding box center [270, 141] width 27 height 7
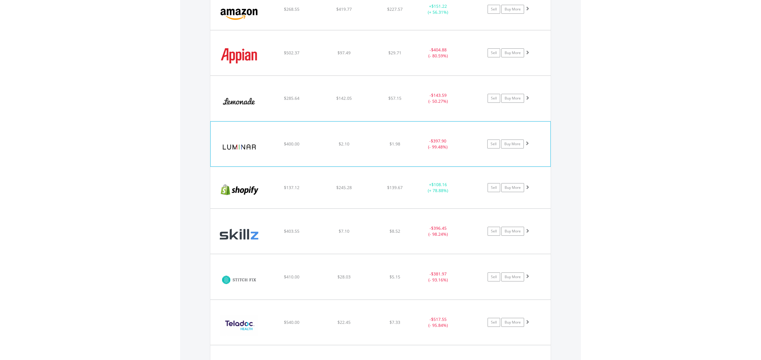
scroll to position [557, 0]
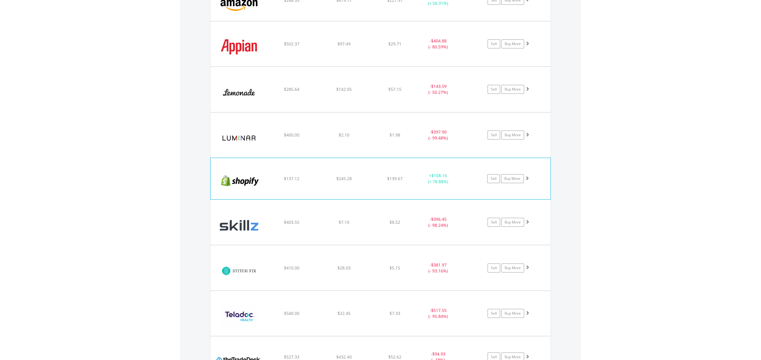
click at [264, 173] on img at bounding box center [238, 182] width 51 height 32
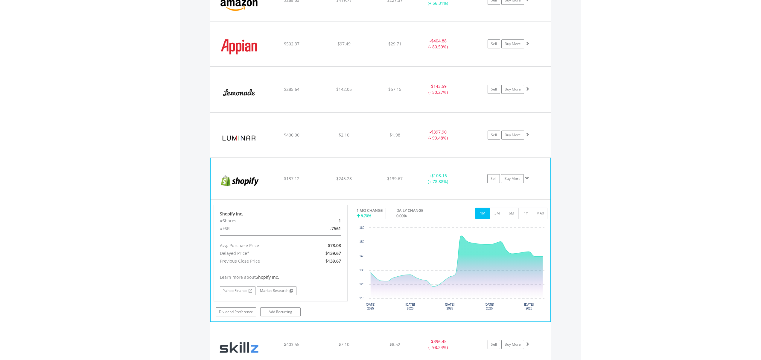
scroll to position [558, 0]
click at [499, 213] on button "3M" at bounding box center [496, 212] width 15 height 11
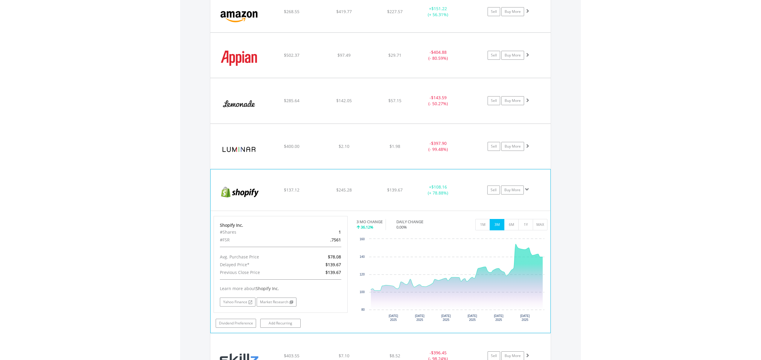
scroll to position [535, 0]
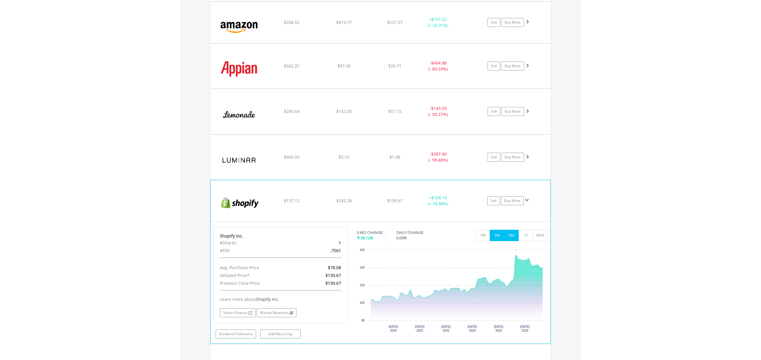
click at [510, 234] on button "6M" at bounding box center [511, 235] width 15 height 11
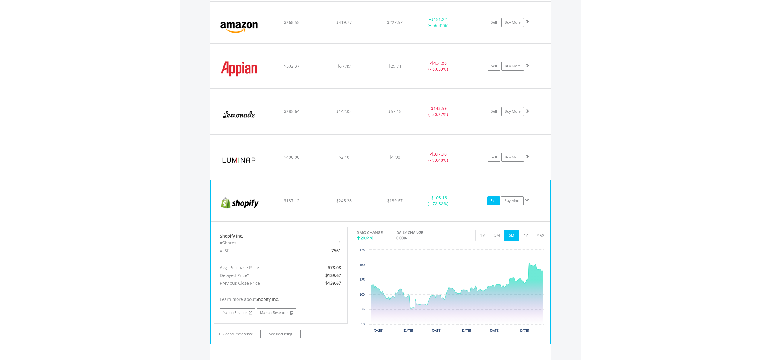
click at [491, 200] on link "Sell" at bounding box center [493, 200] width 13 height 9
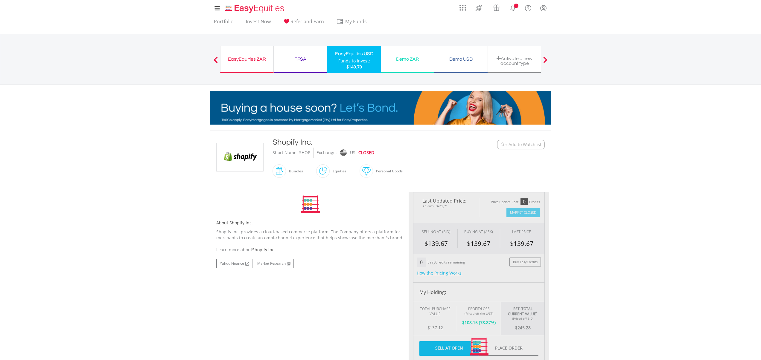
type input "******"
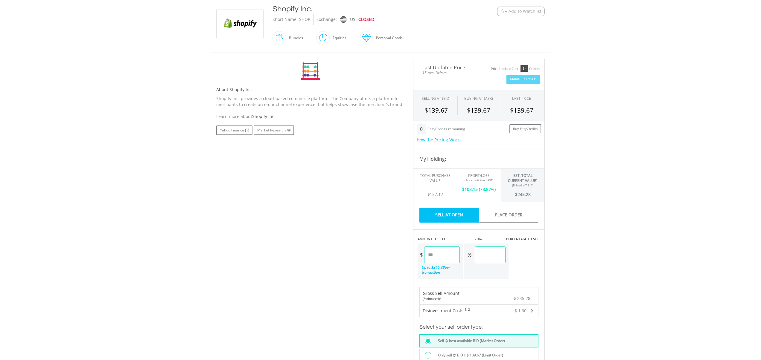
scroll to position [134, 0]
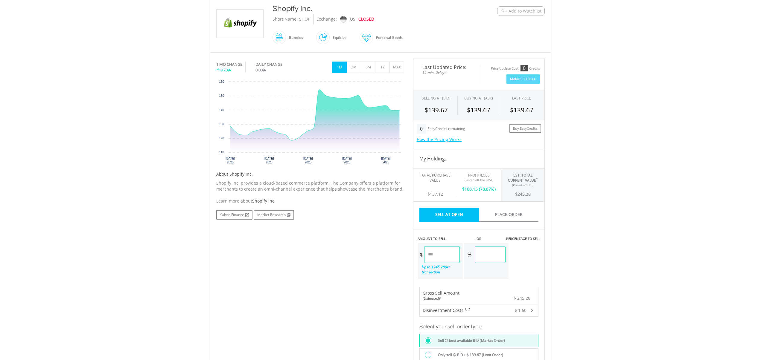
click at [444, 255] on input "******" at bounding box center [442, 254] width 36 height 17
type input "*"
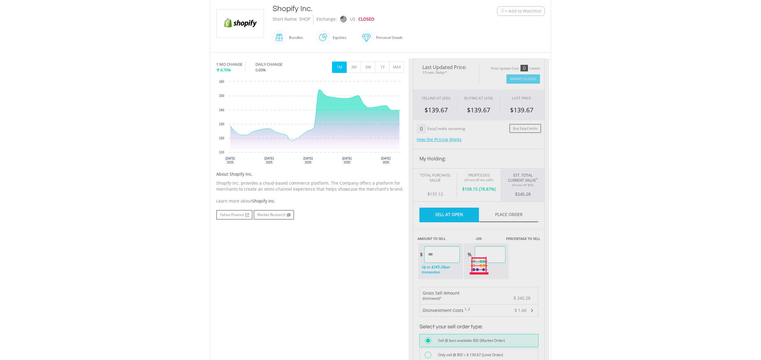
click at [452, 270] on div "Last Updated Price: 15-min. Delay* Price Update Cost: 0 Credits Market Closed S…" at bounding box center [478, 266] width 141 height 415
type input "*****"
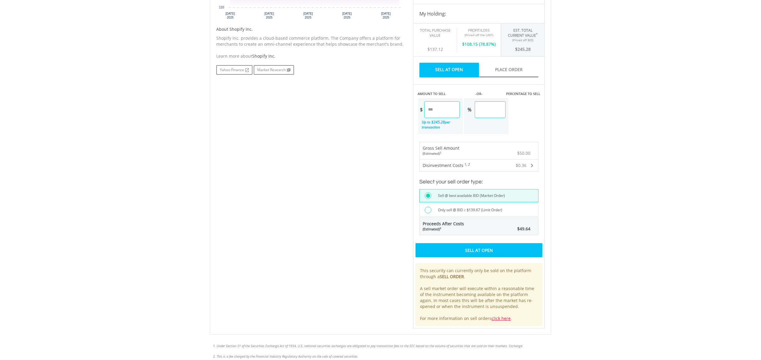
scroll to position [280, 0]
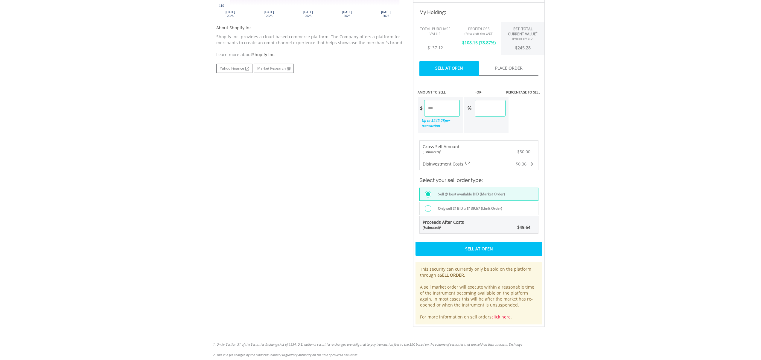
click at [474, 249] on div "Sell At Open" at bounding box center [478, 249] width 127 height 14
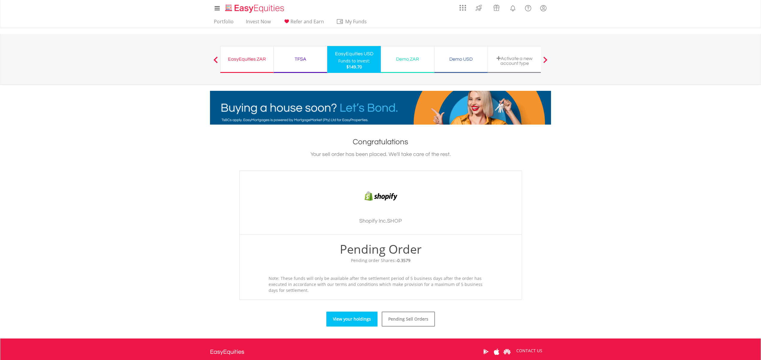
click at [343, 318] on link "View your holdings" at bounding box center [351, 319] width 51 height 15
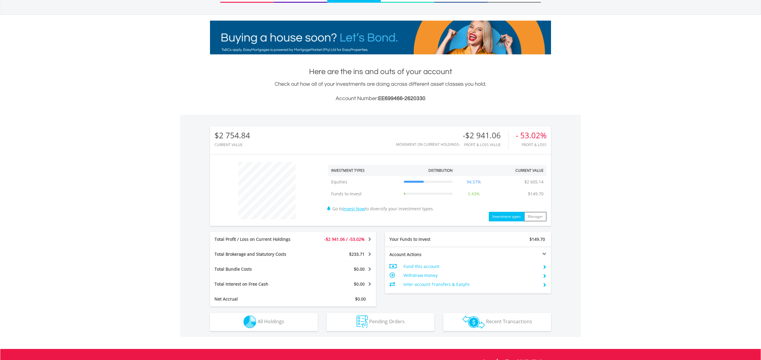
scroll to position [57, 114]
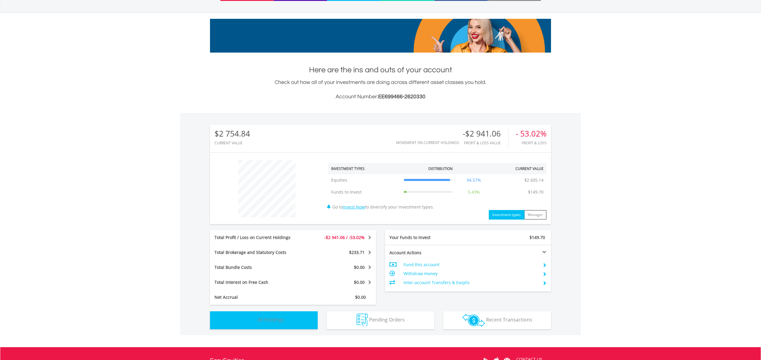
click at [295, 323] on button "Holdings All Holdings" at bounding box center [264, 321] width 108 height 18
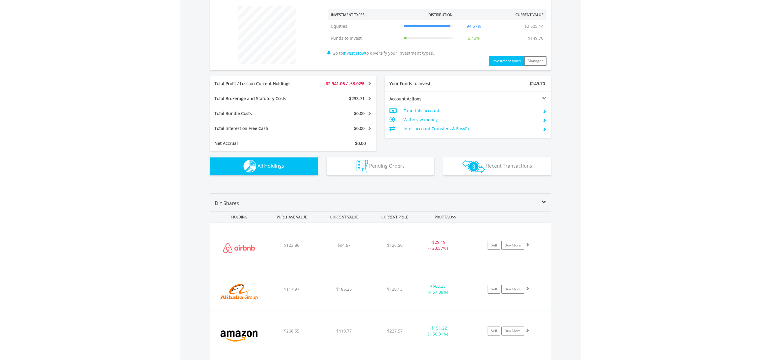
scroll to position [219, 0]
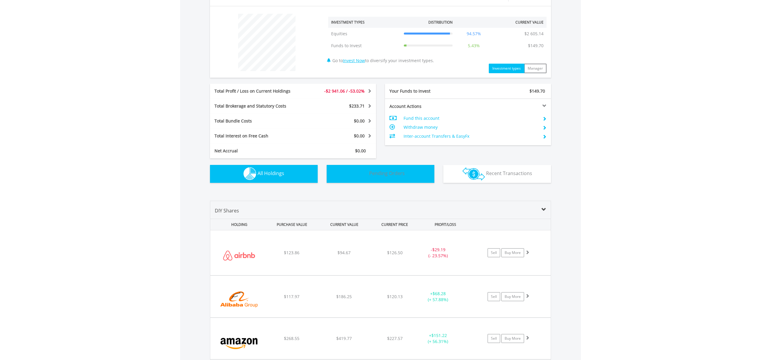
click at [375, 174] on span "Pending Orders" at bounding box center [387, 173] width 36 height 7
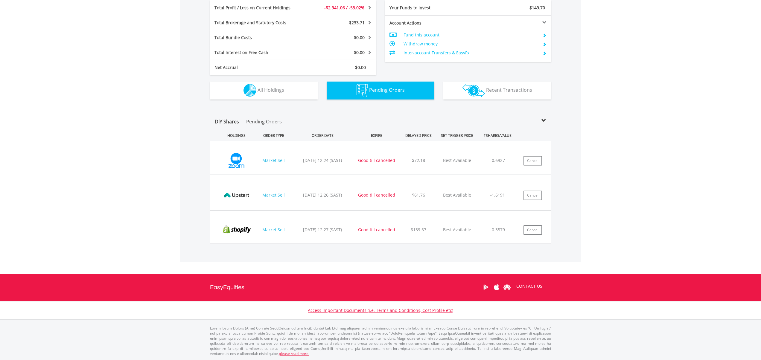
scroll to position [302, 0]
click at [283, 87] on span "All Holdings" at bounding box center [270, 90] width 27 height 7
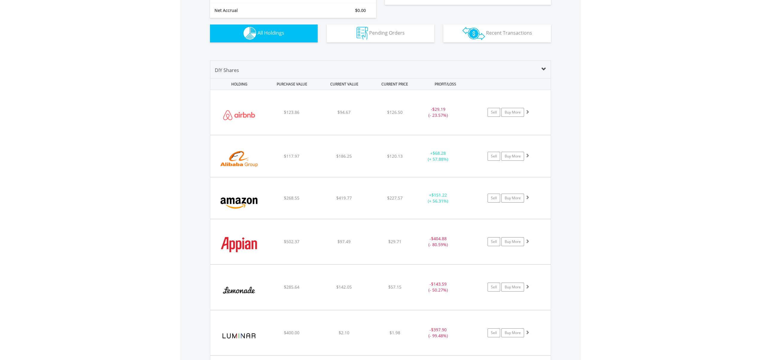
scroll to position [0, 0]
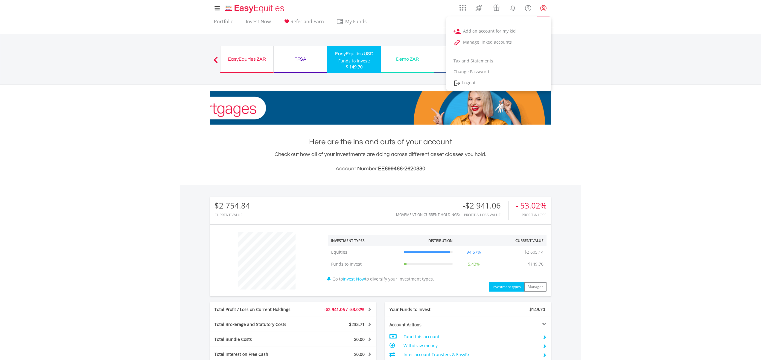
click at [544, 6] on lord-icon "My Profile" at bounding box center [542, 7] width 7 height 7
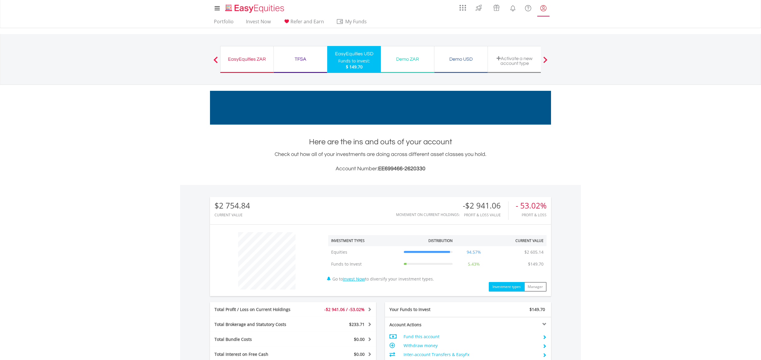
click at [544, 6] on lord-icon "My Profile" at bounding box center [542, 7] width 7 height 7
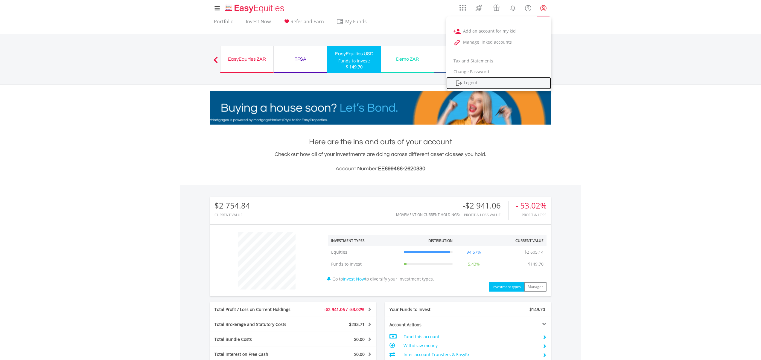
click at [481, 83] on link "Logout" at bounding box center [498, 83] width 105 height 12
